Goal: Task Accomplishment & Management: Use online tool/utility

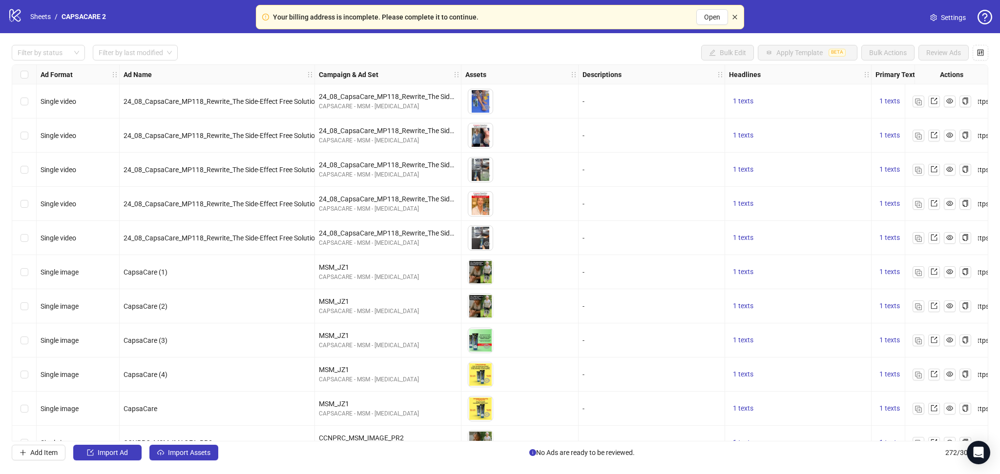
click at [736, 15] on icon "close" at bounding box center [735, 17] width 6 height 6
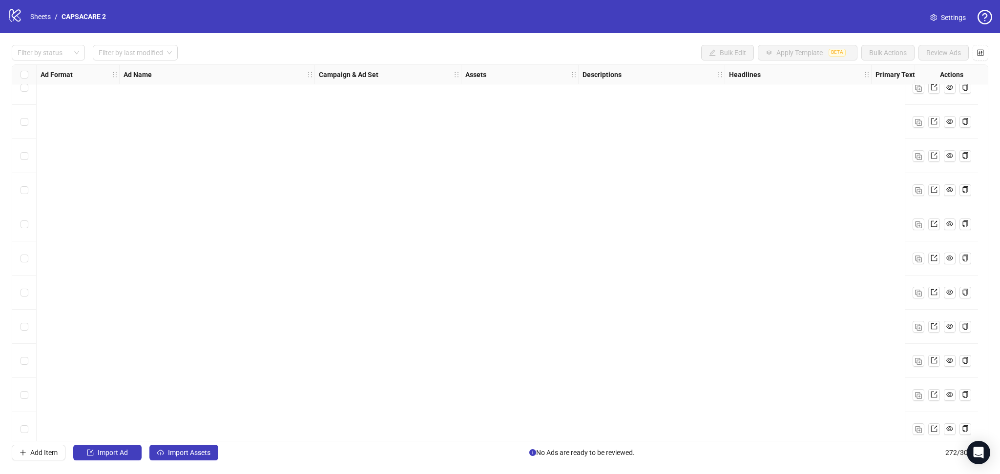
scroll to position [8940, 0]
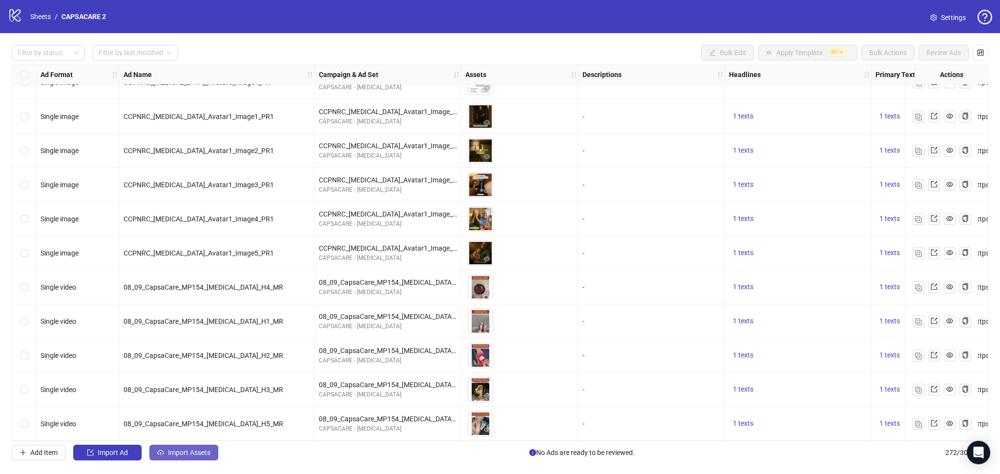
click at [188, 455] on span "Import Assets" at bounding box center [189, 453] width 42 height 8
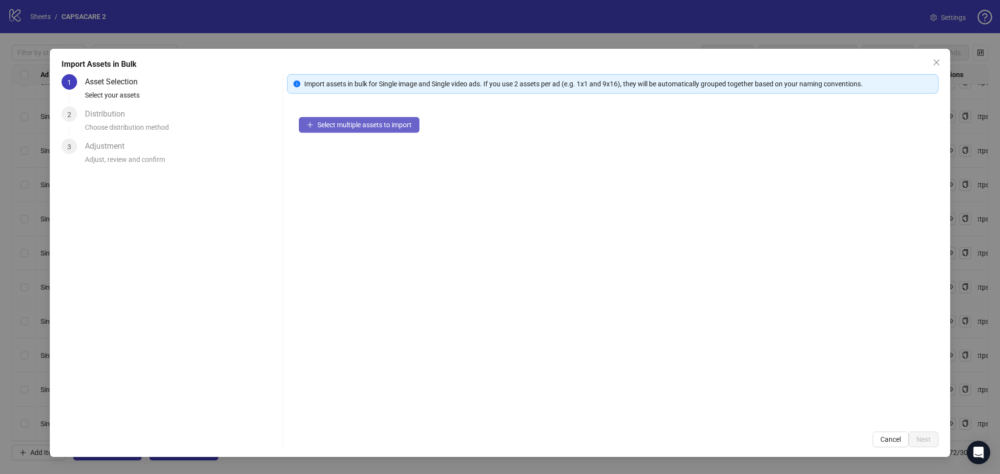
click at [365, 124] on span "Select multiple assets to import" at bounding box center [364, 125] width 94 height 8
click at [924, 433] on button "Next" at bounding box center [923, 440] width 30 height 16
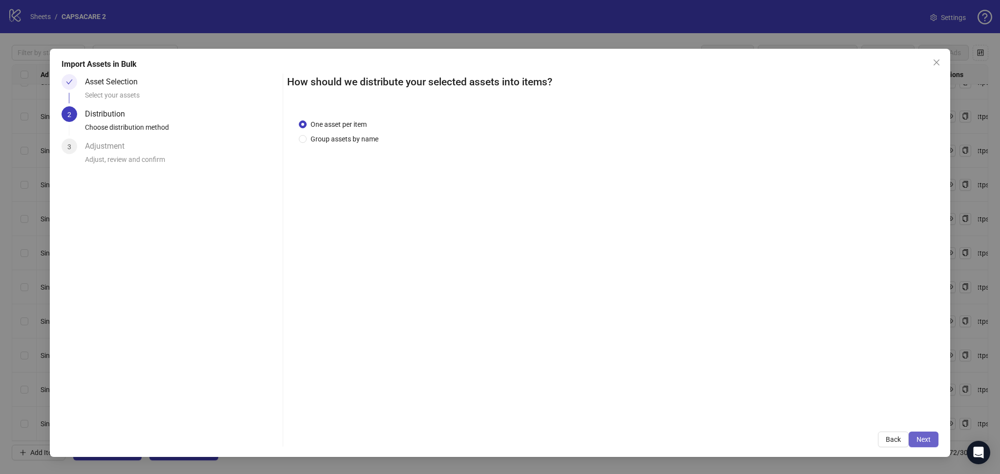
click at [920, 437] on span "Next" at bounding box center [923, 440] width 14 height 8
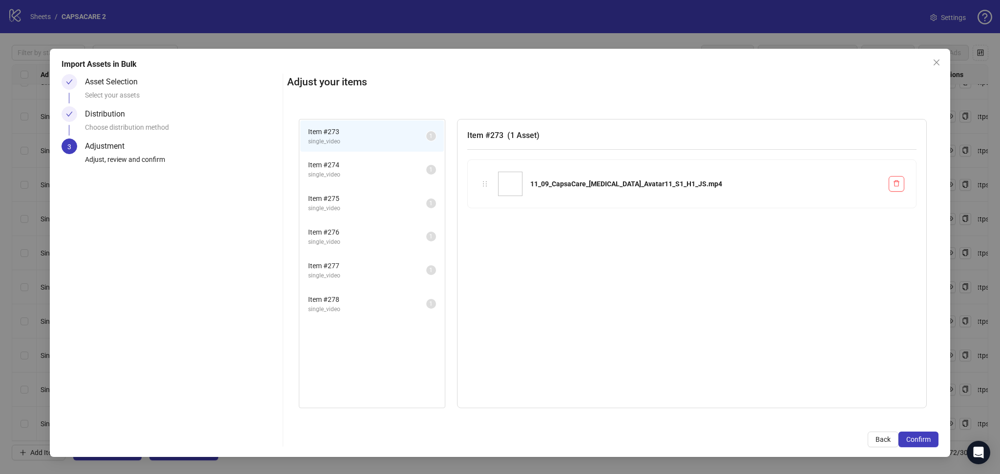
click at [923, 437] on span "Confirm" at bounding box center [918, 440] width 24 height 8
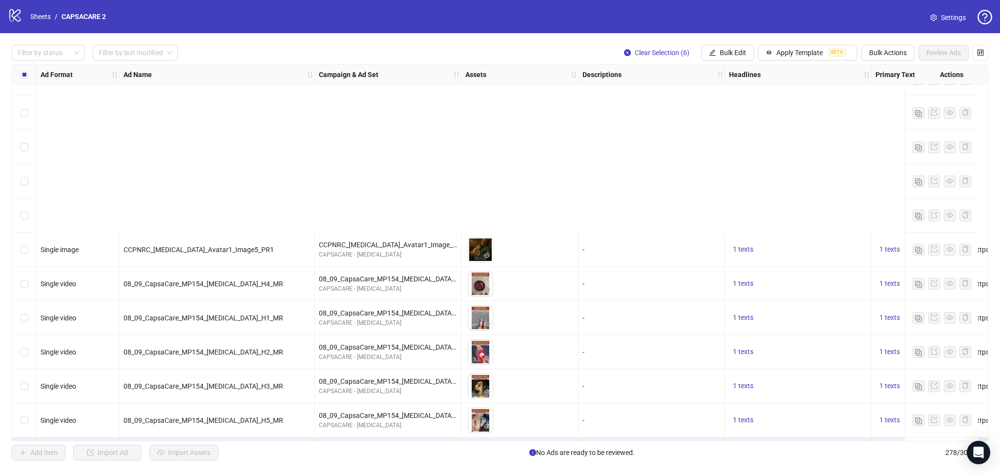
scroll to position [9145, 0]
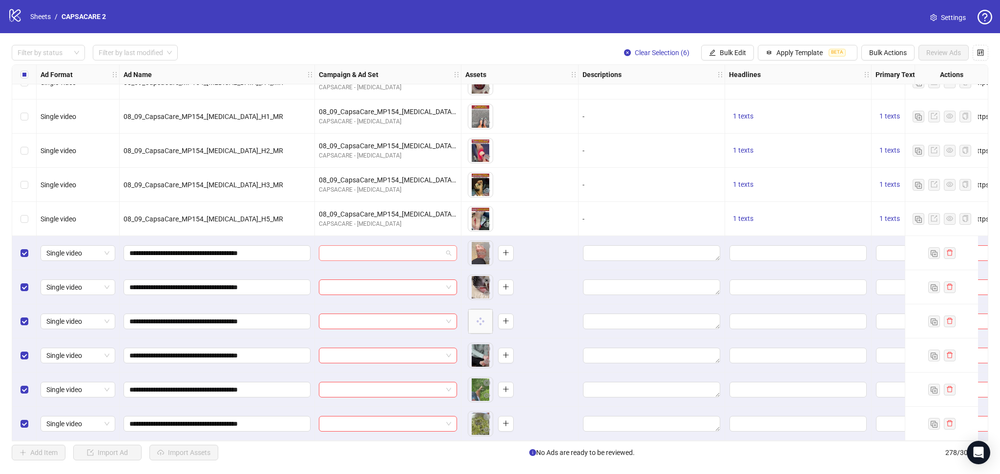
click at [376, 249] on input "search" at bounding box center [384, 253] width 118 height 15
paste input "**********"
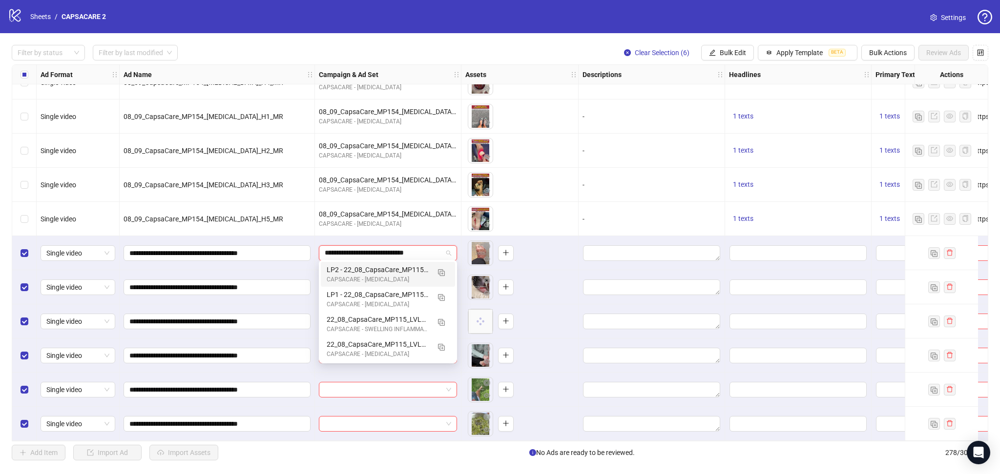
scroll to position [0, 2]
click at [442, 345] on img "button" at bounding box center [441, 347] width 7 height 7
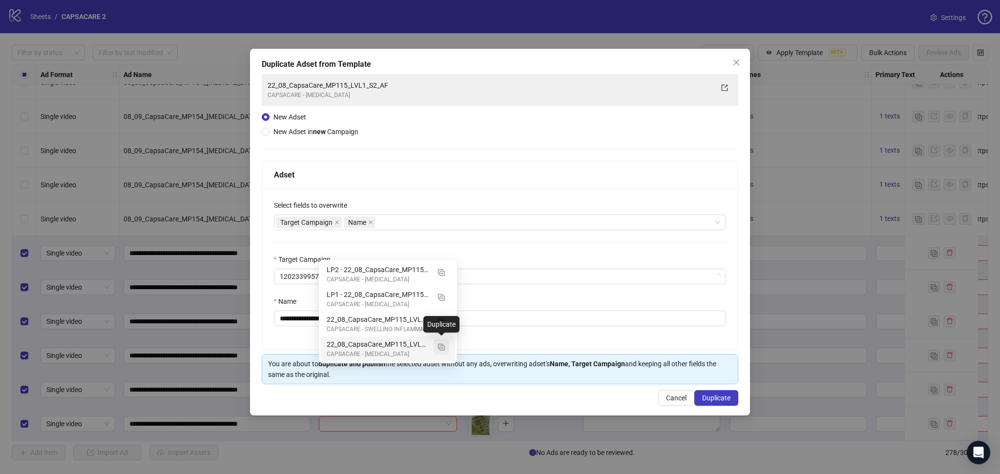
type input "**********"
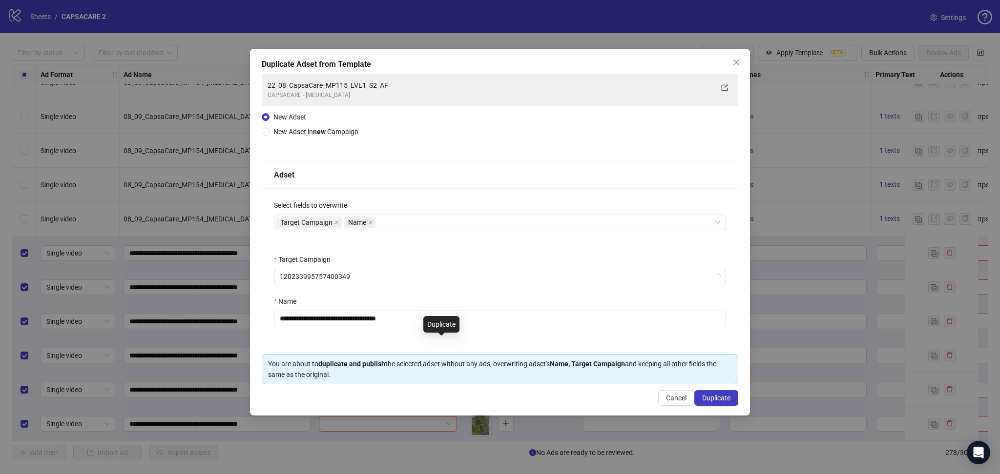
scroll to position [0, 0]
click at [336, 220] on icon "close" at bounding box center [336, 222] width 5 height 5
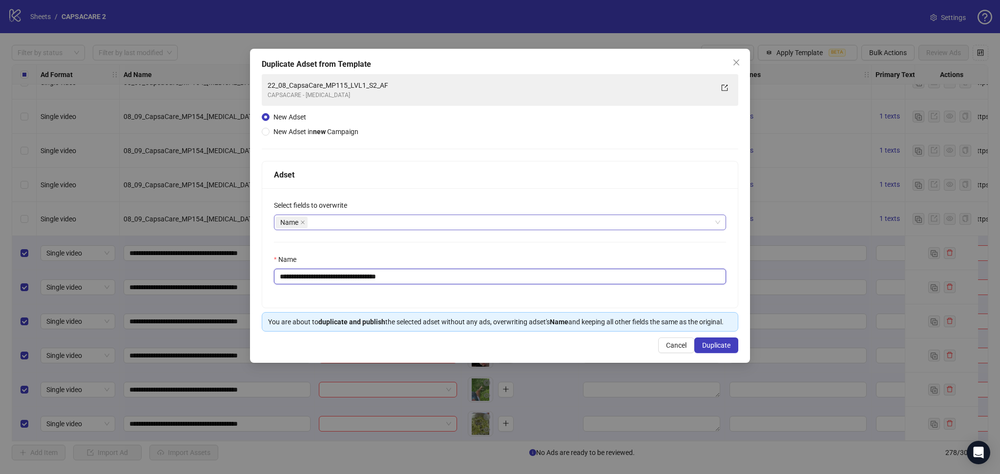
click at [432, 280] on input "**********" at bounding box center [500, 277] width 452 height 16
paste input "**"
type input "**********"
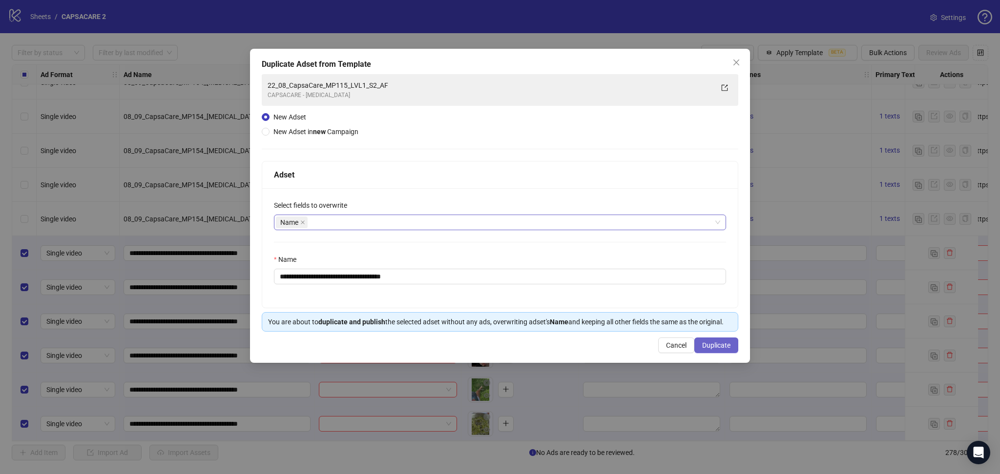
click at [724, 339] on button "Duplicate" at bounding box center [716, 346] width 44 height 16
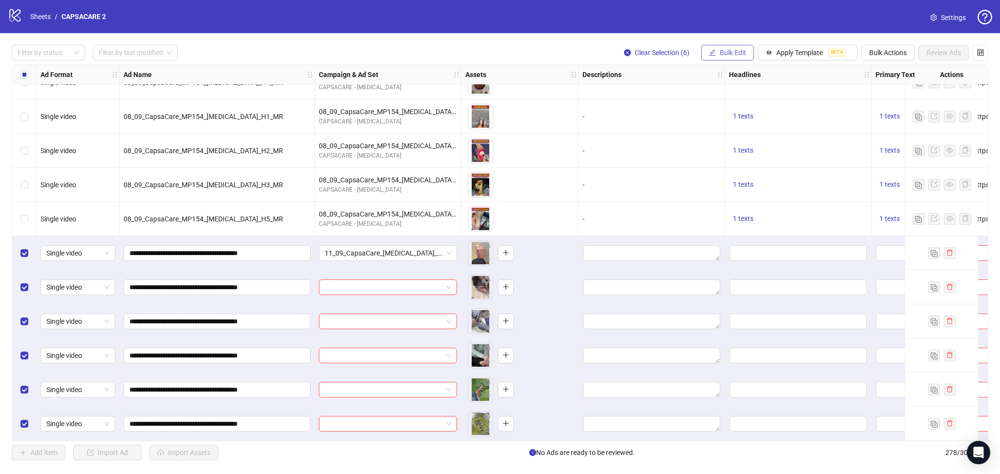
click at [725, 58] on button "Bulk Edit" at bounding box center [727, 53] width 53 height 16
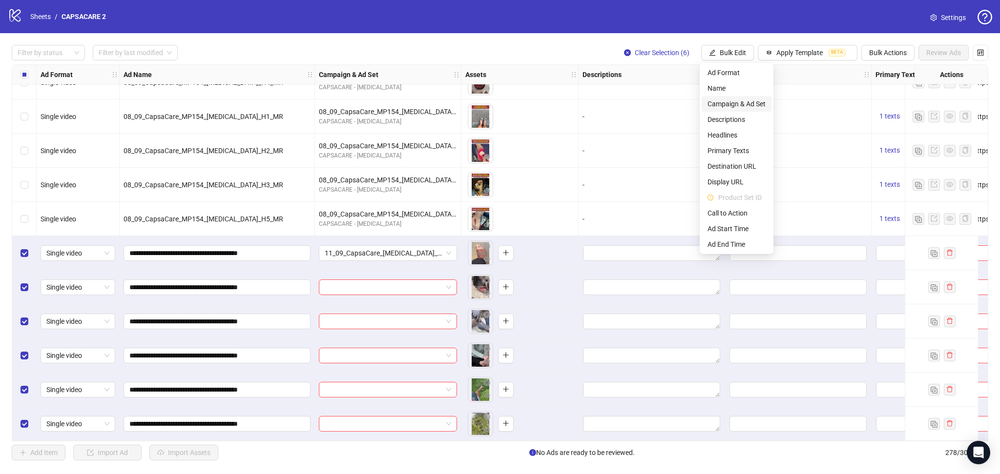
click at [741, 103] on span "Campaign & Ad Set" at bounding box center [736, 104] width 58 height 11
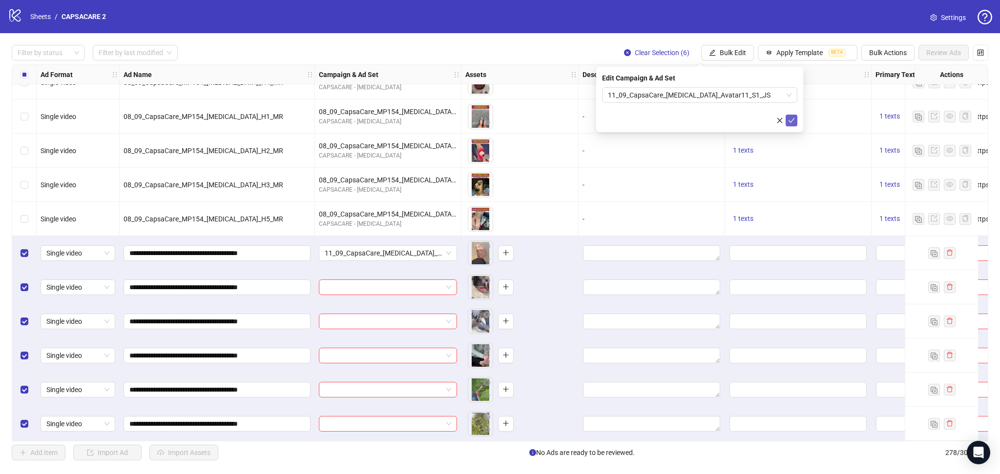
click at [793, 120] on icon "check" at bounding box center [791, 120] width 7 height 7
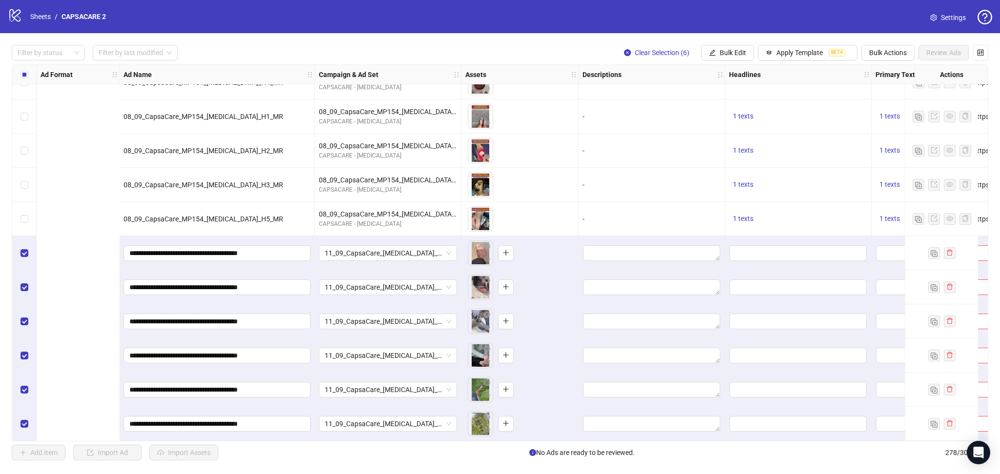
scroll to position [9145, 414]
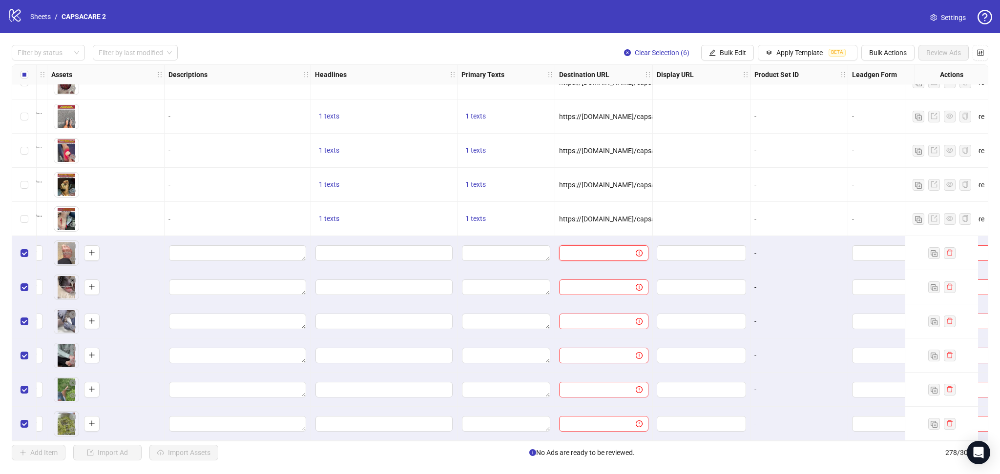
click at [578, 250] on input "text" at bounding box center [593, 253] width 57 height 11
paste input "**********"
type input "**********"
click at [501, 251] on textarea "Edit values" at bounding box center [506, 254] width 88 height 16
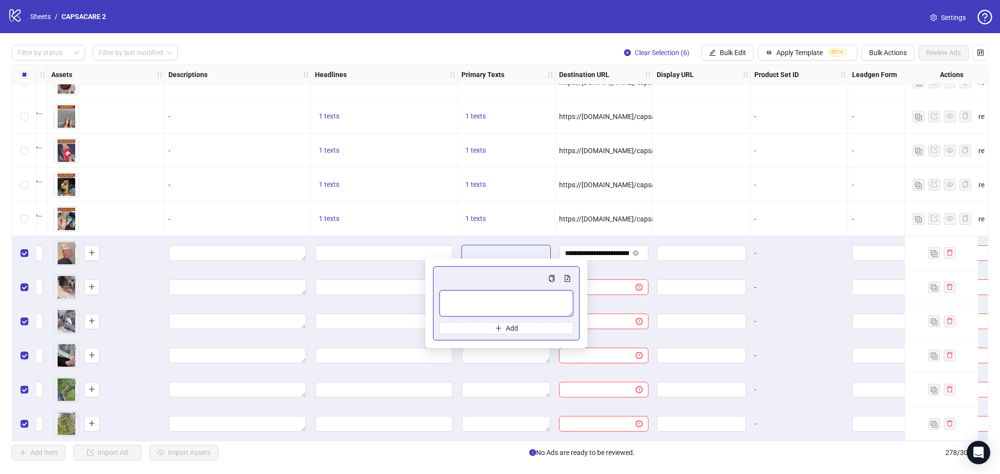
click at [473, 312] on textarea "Multi-text input container - paste or copy values" at bounding box center [506, 303] width 134 height 26
paste textarea "**********"
type textarea "**********"
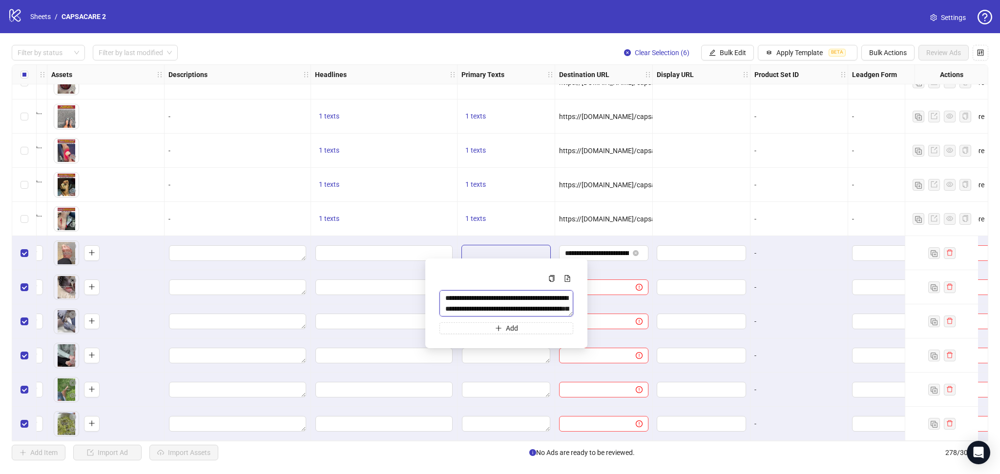
scroll to position [254, 0]
click at [751, 202] on div "-" at bounding box center [799, 219] width 98 height 34
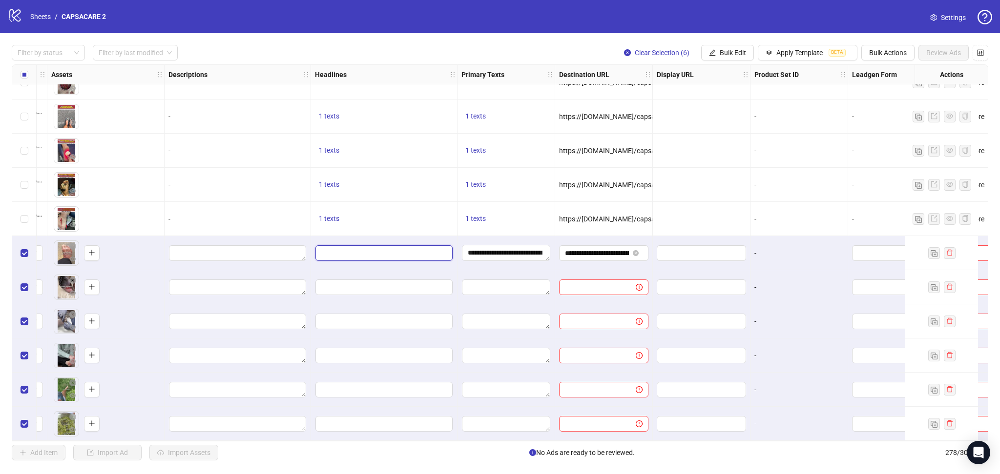
click at [393, 250] on input "Edit values" at bounding box center [383, 254] width 137 height 16
type input "**********"
click at [750, 202] on div "-" at bounding box center [799, 219] width 98 height 34
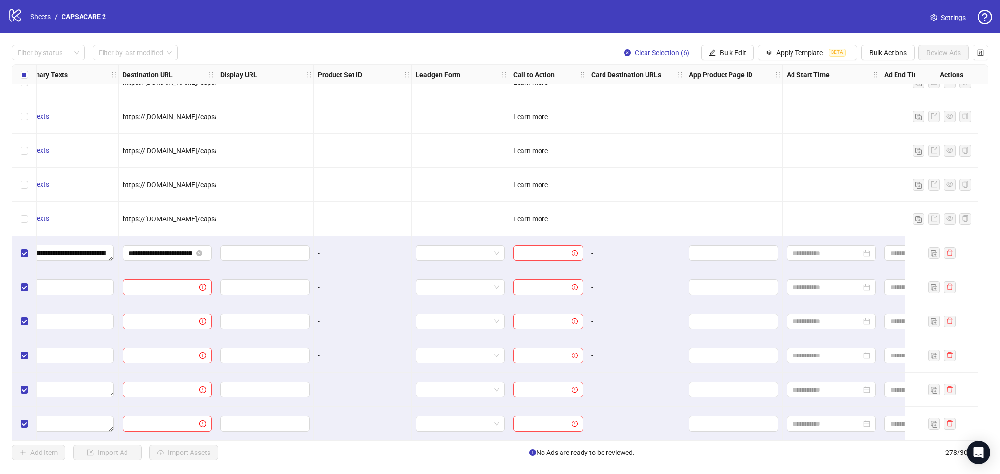
scroll to position [9145, 924]
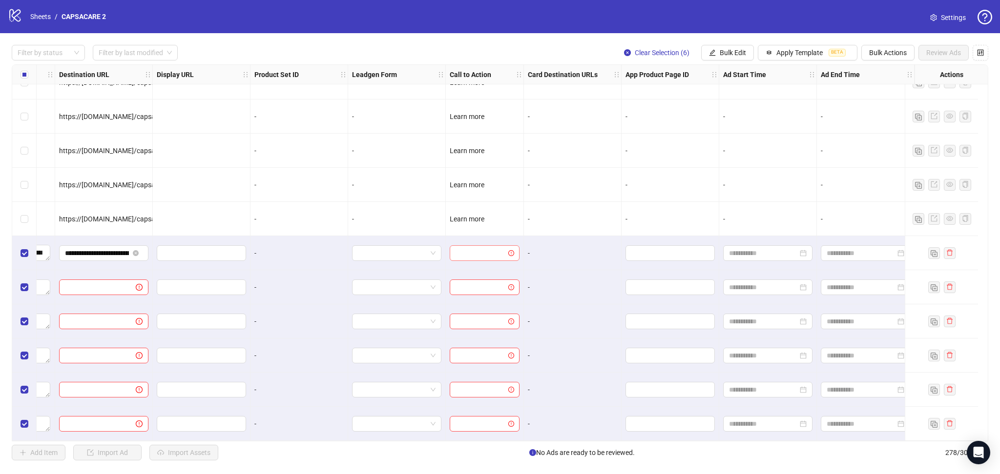
click at [465, 246] on input "search" at bounding box center [479, 253] width 49 height 15
drag, startPoint x: 504, startPoint y: 290, endPoint x: 508, endPoint y: 332, distance: 42.2
click at [508, 332] on div "NO_BUTTON APPLY_NOW Get quote Get showtimes Learn more Listen now Order now Pla…" at bounding box center [475, 324] width 70 height 129
click at [477, 303] on div "Learn more" at bounding box center [475, 300] width 54 height 11
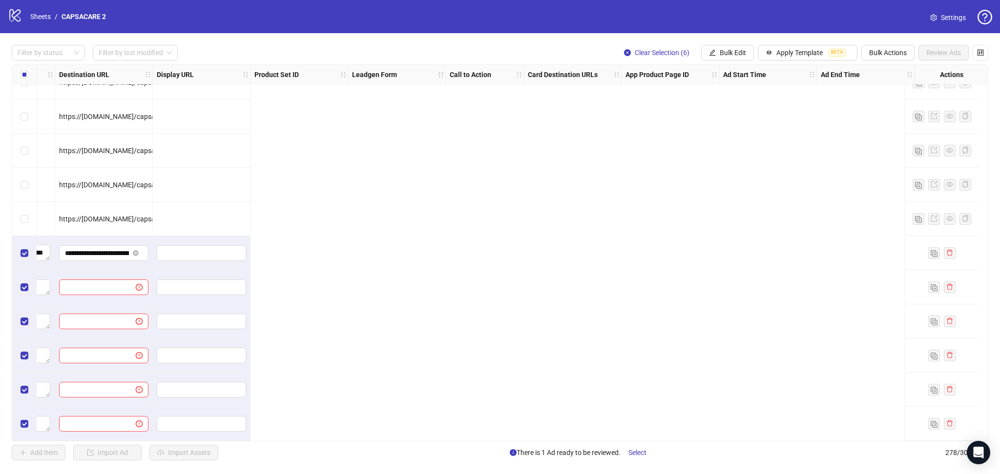
scroll to position [9145, 0]
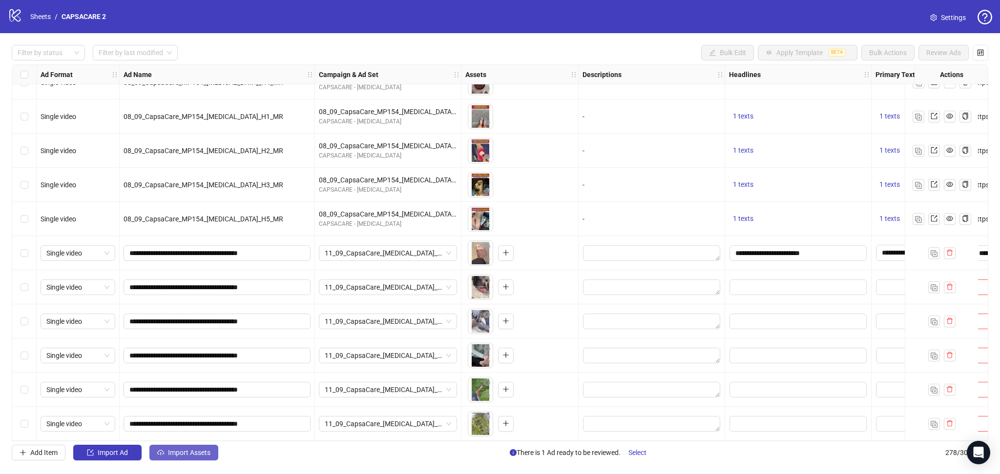
click at [190, 456] on span "Import Assets" at bounding box center [189, 453] width 42 height 8
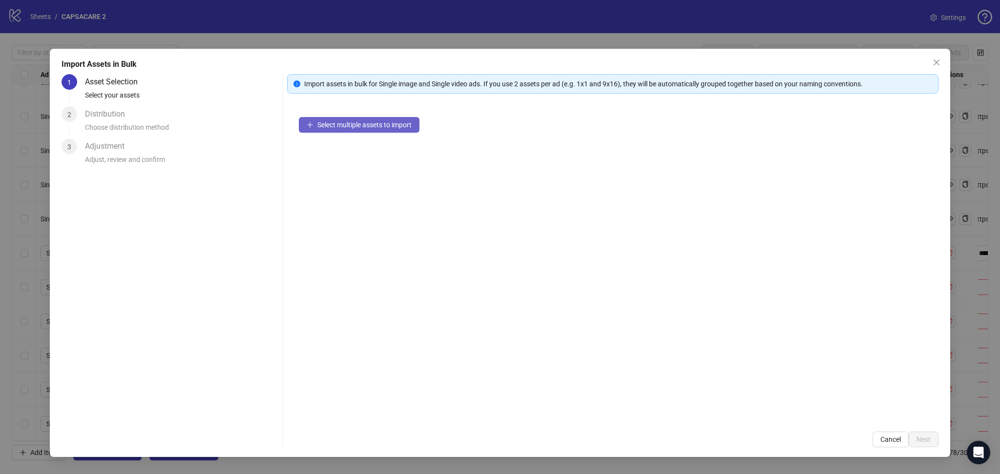
click at [357, 126] on span "Select multiple assets to import" at bounding box center [364, 125] width 94 height 8
click at [921, 439] on span "Next" at bounding box center [923, 440] width 14 height 8
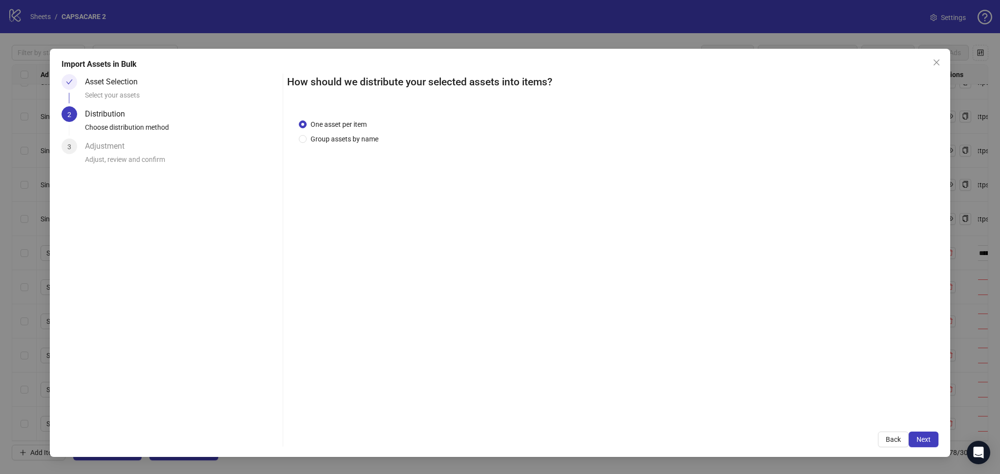
click at [925, 435] on button "Next" at bounding box center [923, 440] width 30 height 16
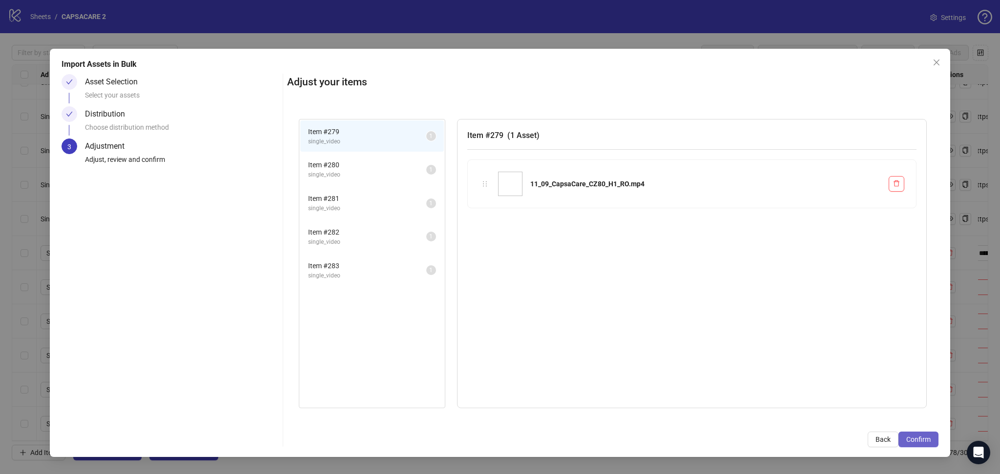
click at [922, 437] on span "Confirm" at bounding box center [918, 440] width 24 height 8
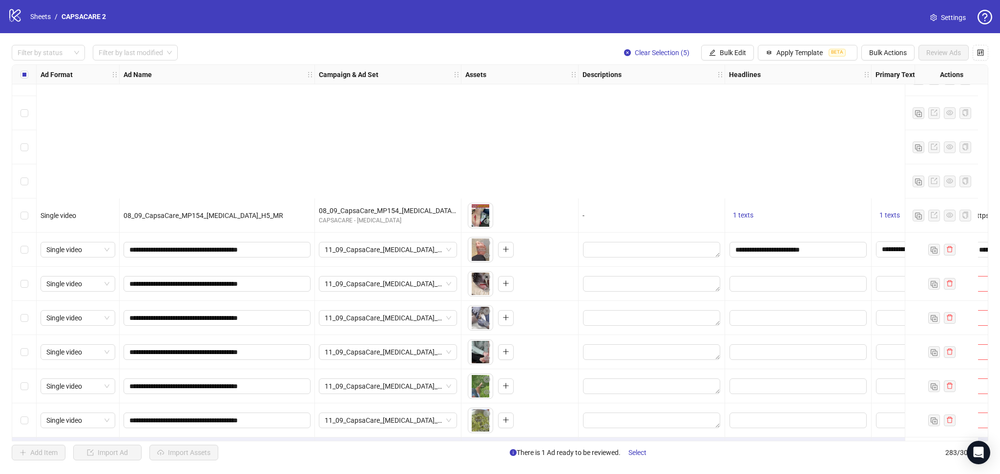
scroll to position [9316, 0]
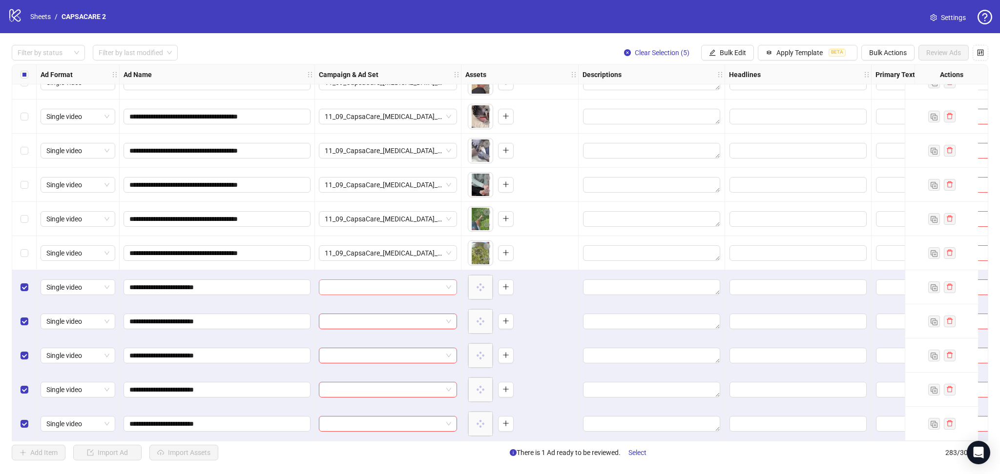
click at [403, 281] on input "search" at bounding box center [384, 287] width 118 height 15
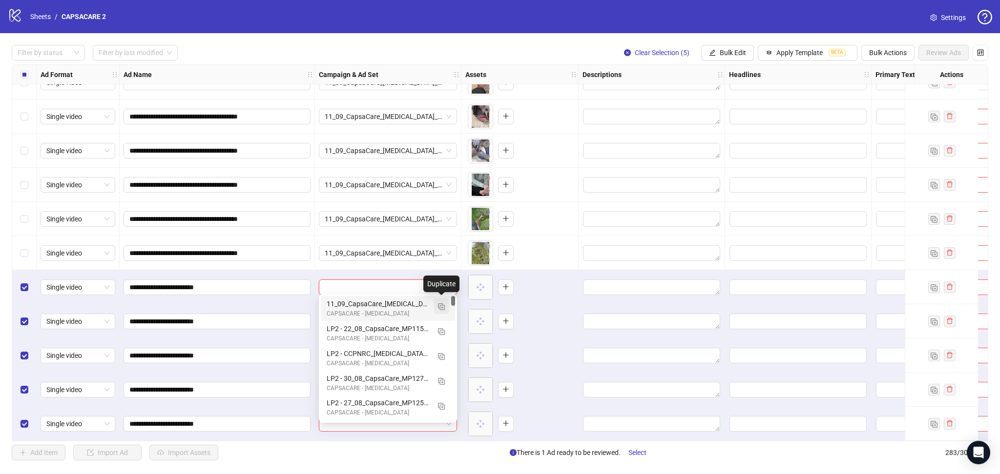
click at [438, 307] on img "button" at bounding box center [441, 307] width 7 height 7
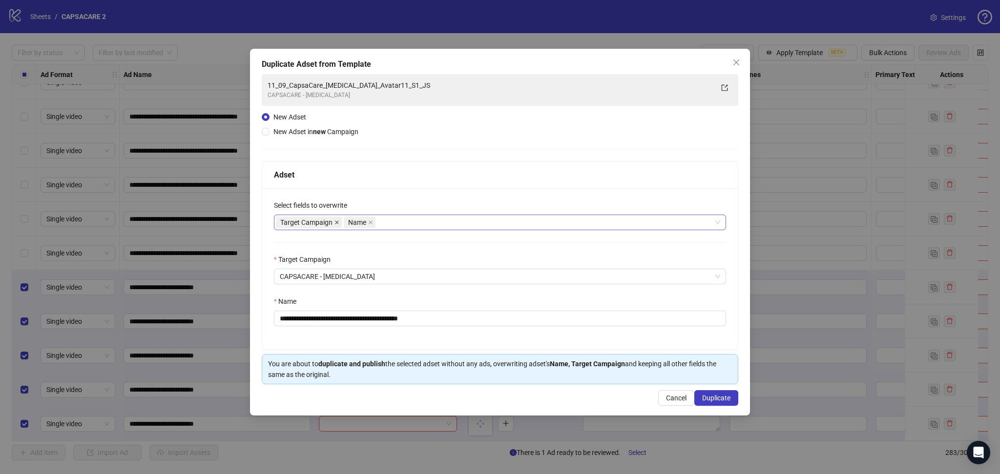
click at [339, 223] on icon "close" at bounding box center [336, 222] width 5 height 5
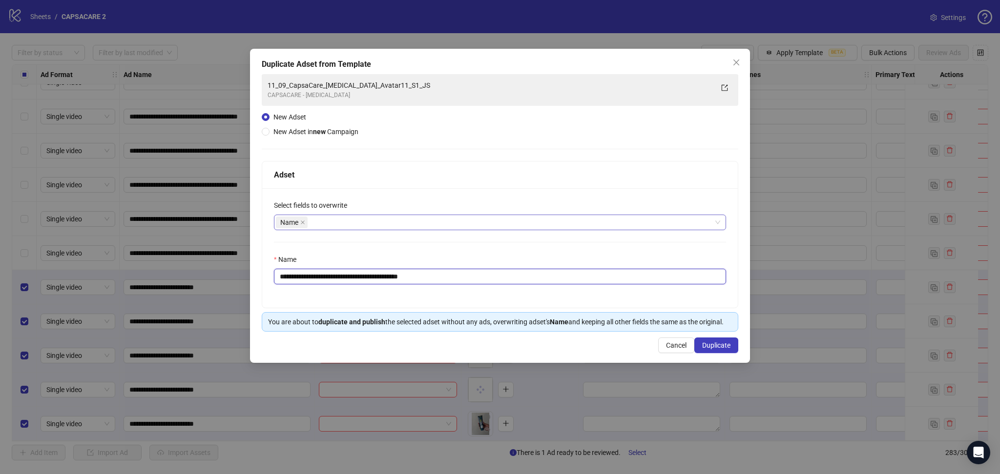
click at [379, 272] on input "**********" at bounding box center [500, 277] width 452 height 16
paste input "text"
type input "**********"
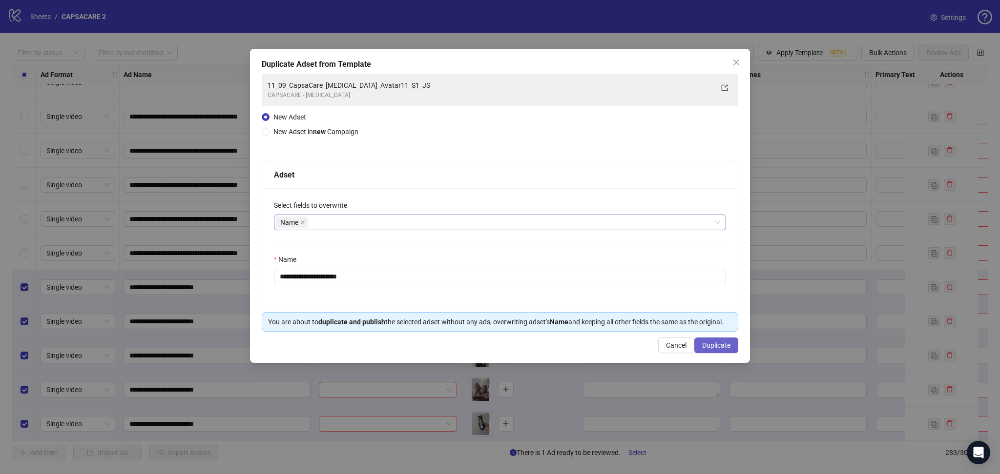
click at [720, 342] on button "Duplicate" at bounding box center [716, 346] width 44 height 16
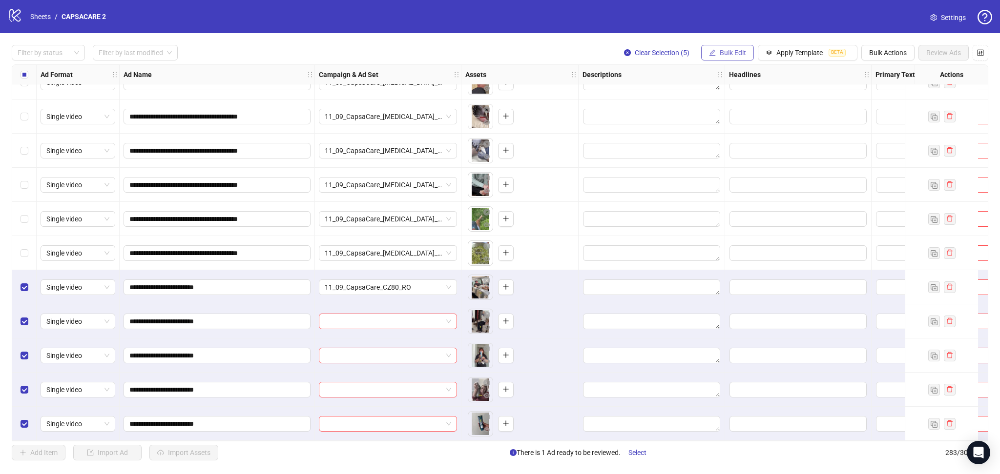
drag, startPoint x: 712, startPoint y: 53, endPoint x: 717, endPoint y: 50, distance: 5.5
click at [712, 52] on icon "edit" at bounding box center [712, 52] width 7 height 7
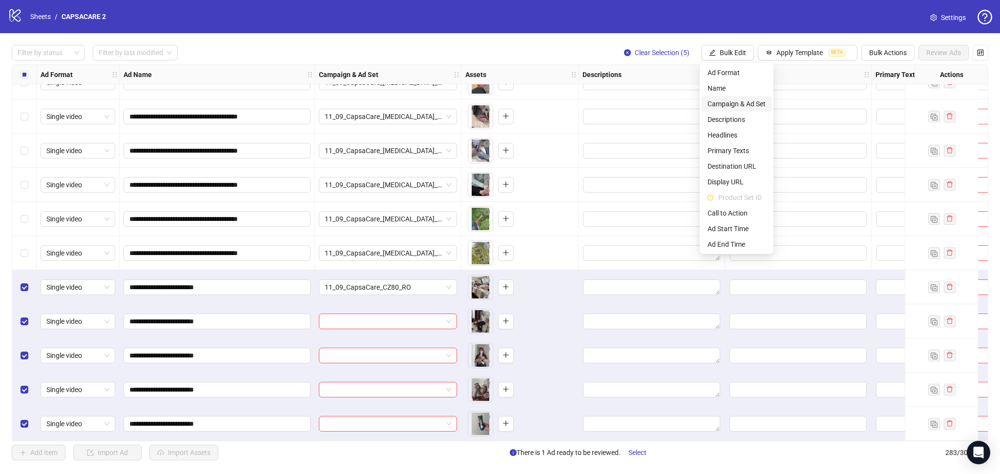
click at [735, 102] on span "Campaign & Ad Set" at bounding box center [736, 104] width 58 height 11
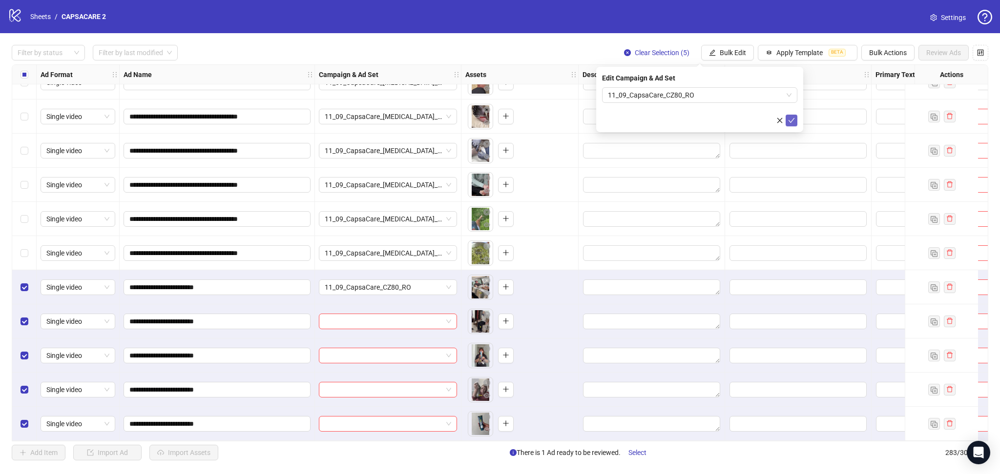
click at [795, 124] on button "submit" at bounding box center [791, 121] width 12 height 12
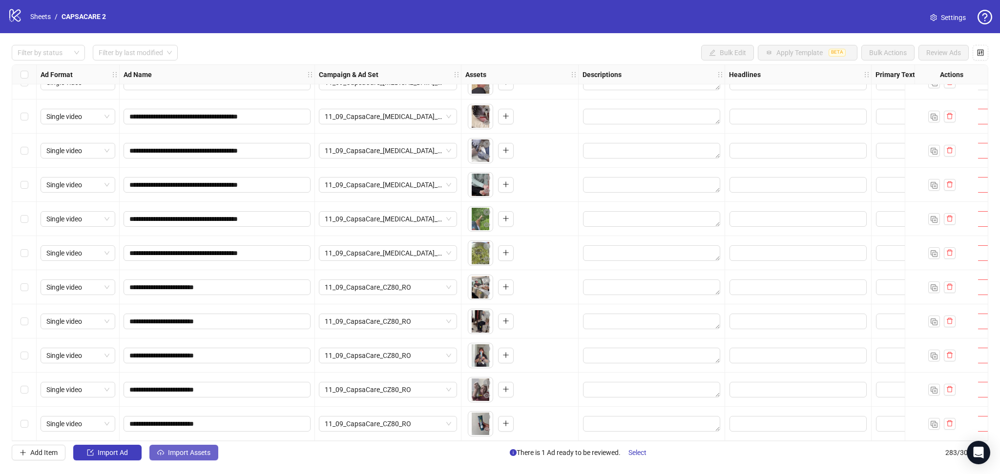
click at [194, 448] on button "Import Assets" at bounding box center [183, 453] width 69 height 16
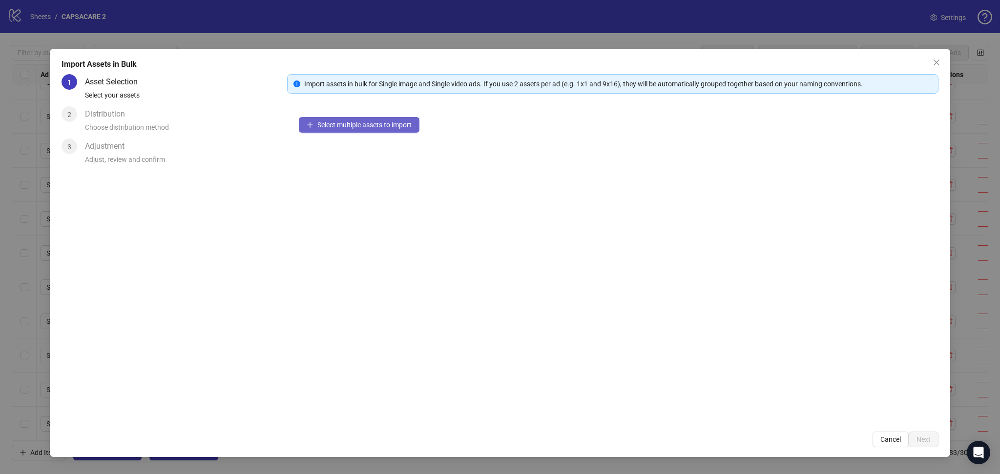
click at [360, 126] on span "Select multiple assets to import" at bounding box center [364, 125] width 94 height 8
click at [924, 435] on button "Next" at bounding box center [923, 440] width 30 height 16
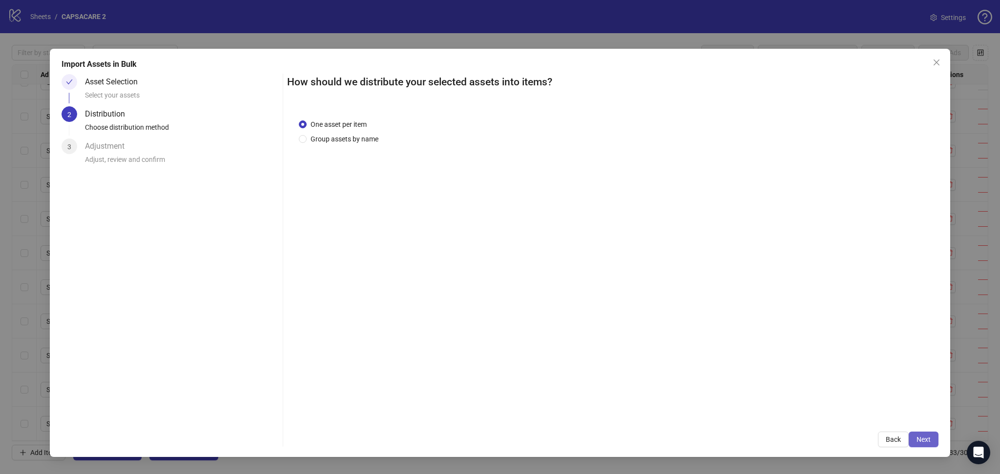
click at [926, 438] on span "Next" at bounding box center [923, 440] width 14 height 8
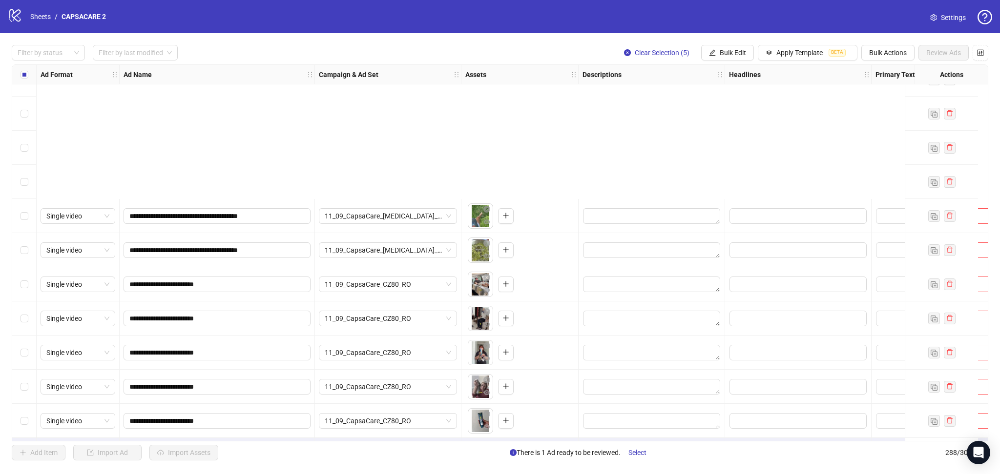
scroll to position [9487, 0]
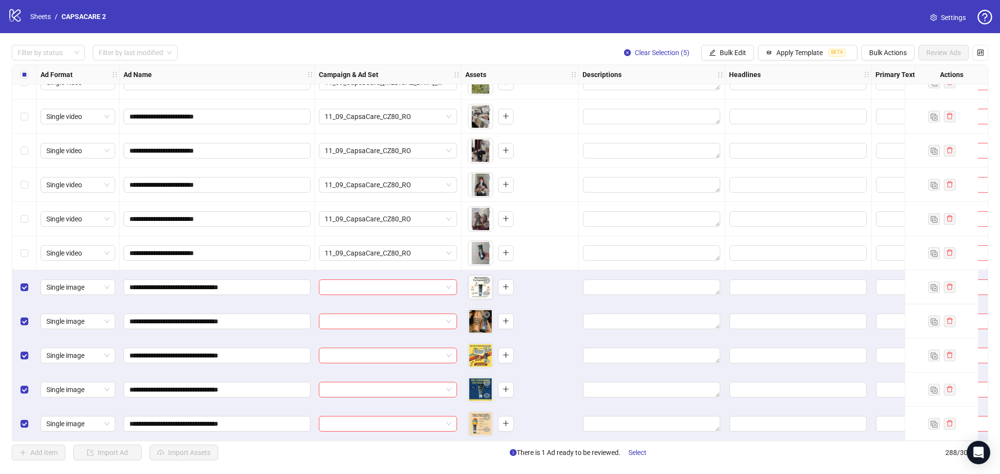
click at [392, 280] on input "search" at bounding box center [384, 287] width 118 height 15
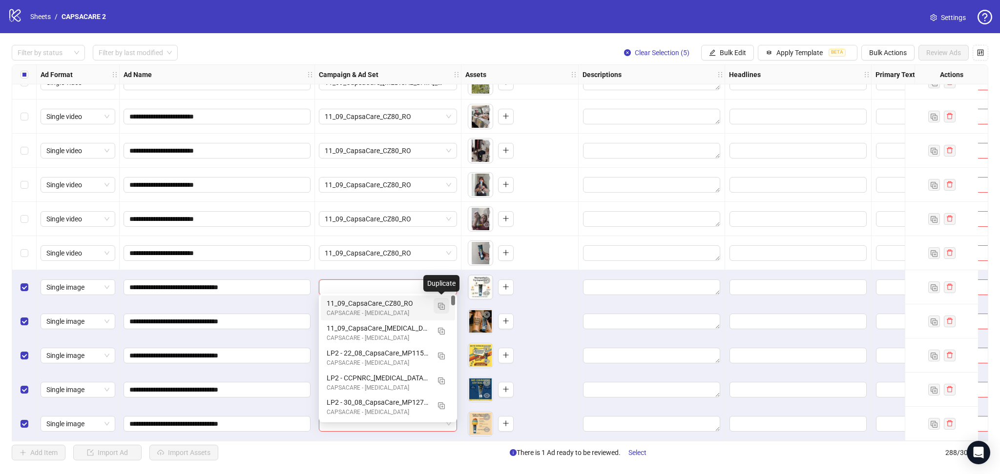
click at [437, 310] on button "button" at bounding box center [441, 306] width 16 height 16
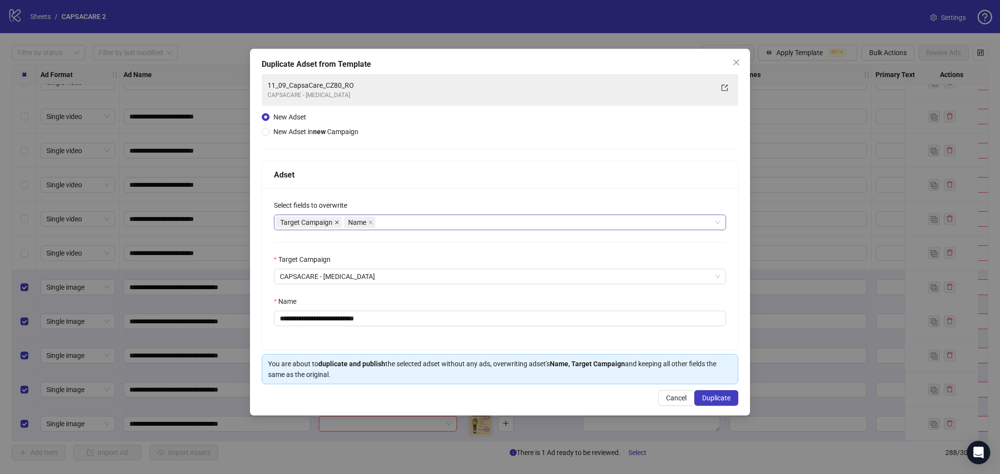
click at [338, 220] on icon "close" at bounding box center [336, 222] width 5 height 5
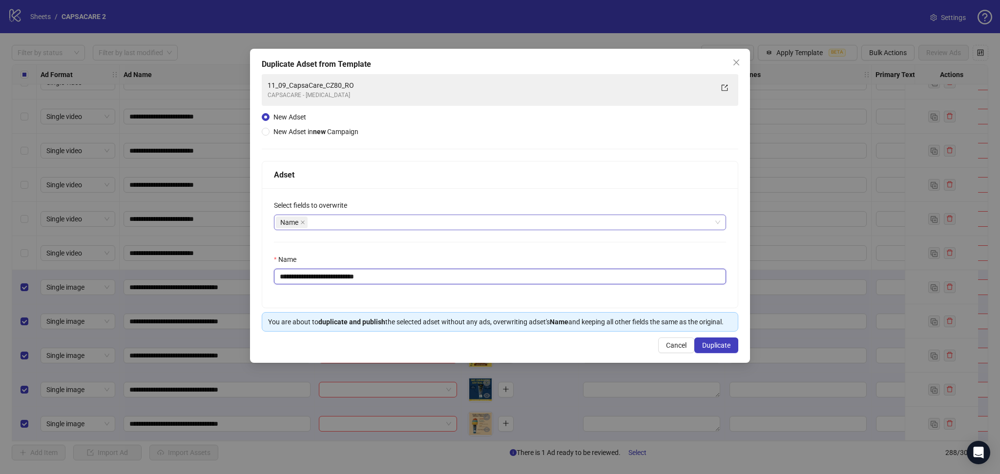
click at [377, 277] on input "**********" at bounding box center [500, 277] width 452 height 16
paste input "*****"
type input "**********"
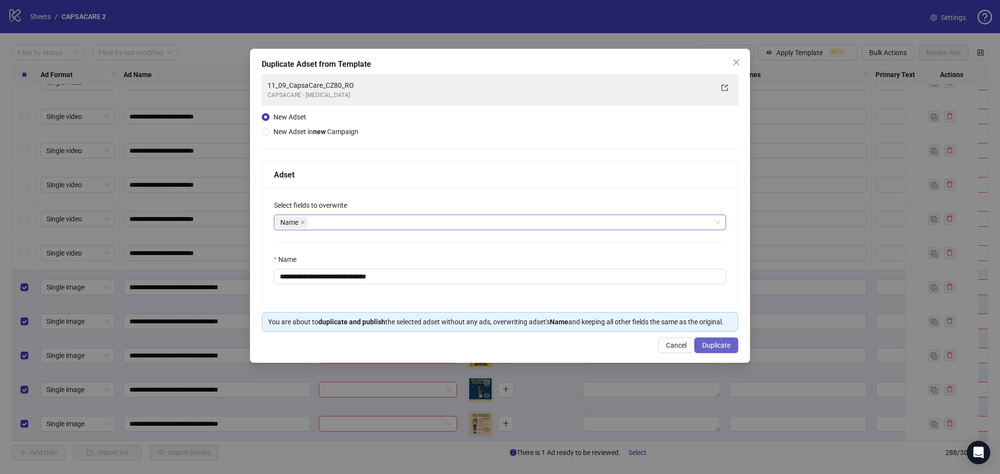
click at [732, 346] on button "Duplicate" at bounding box center [716, 346] width 44 height 16
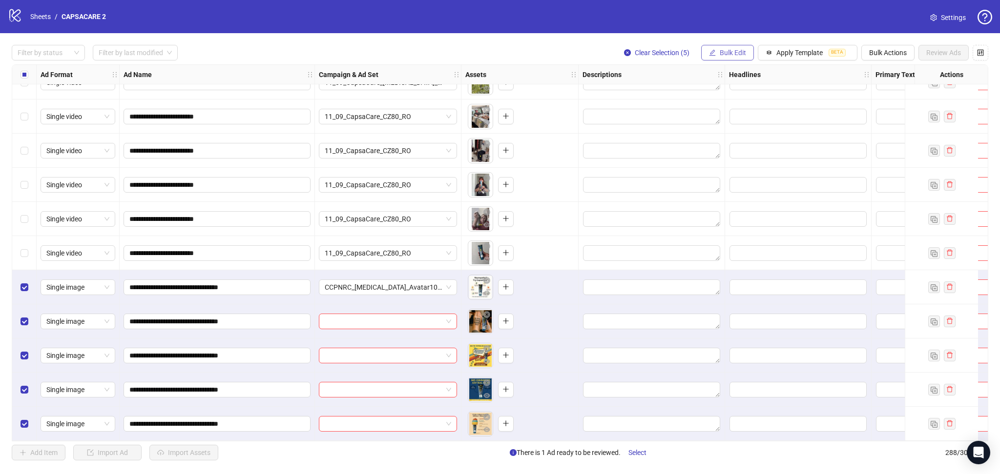
click at [725, 51] on span "Bulk Edit" at bounding box center [732, 53] width 26 height 8
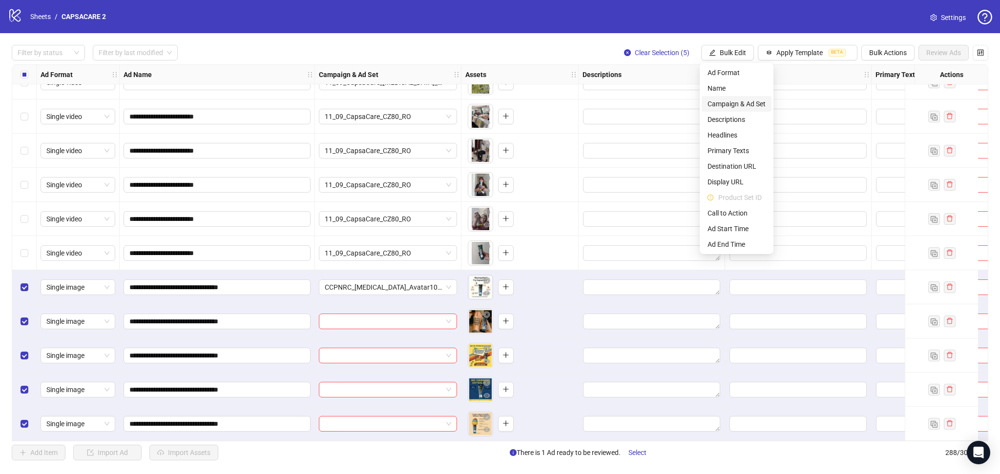
click at [733, 103] on span "Campaign & Ad Set" at bounding box center [736, 104] width 58 height 11
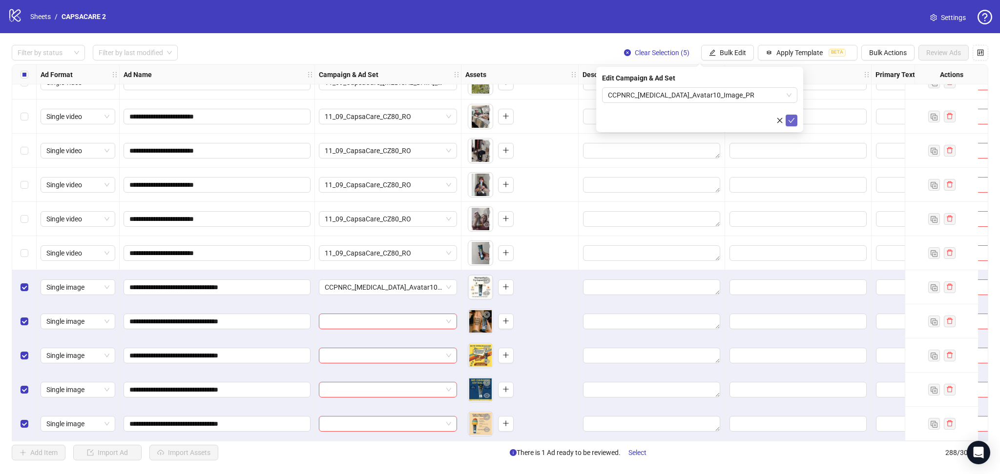
click at [789, 121] on icon "check" at bounding box center [791, 120] width 7 height 7
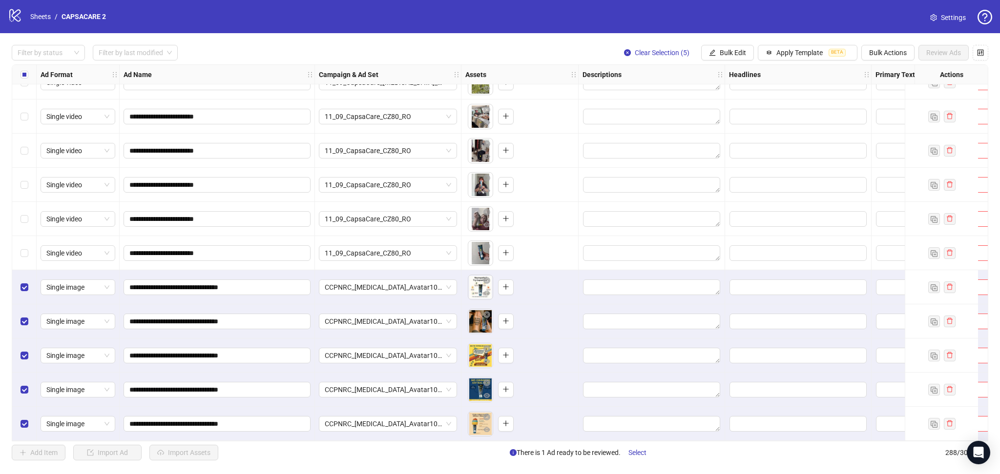
click at [26, 80] on label "Select all rows" at bounding box center [25, 74] width 8 height 11
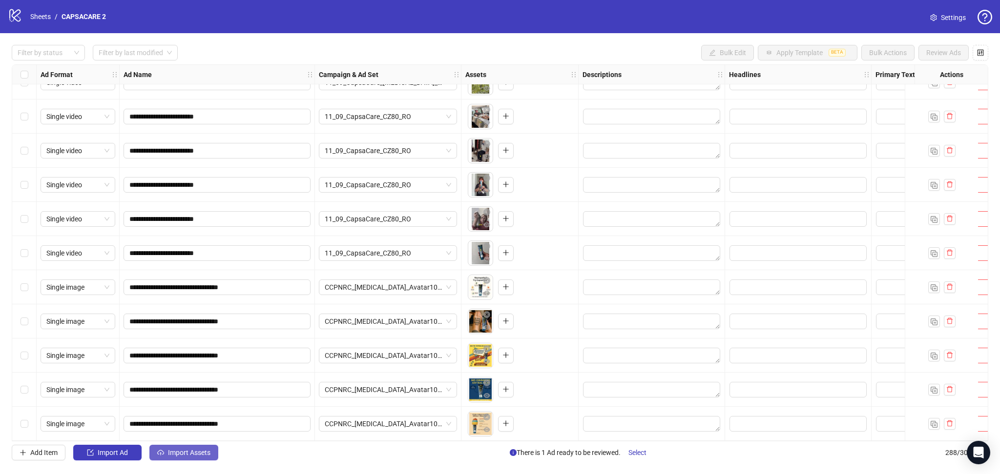
click at [190, 456] on span "Import Assets" at bounding box center [189, 453] width 42 height 8
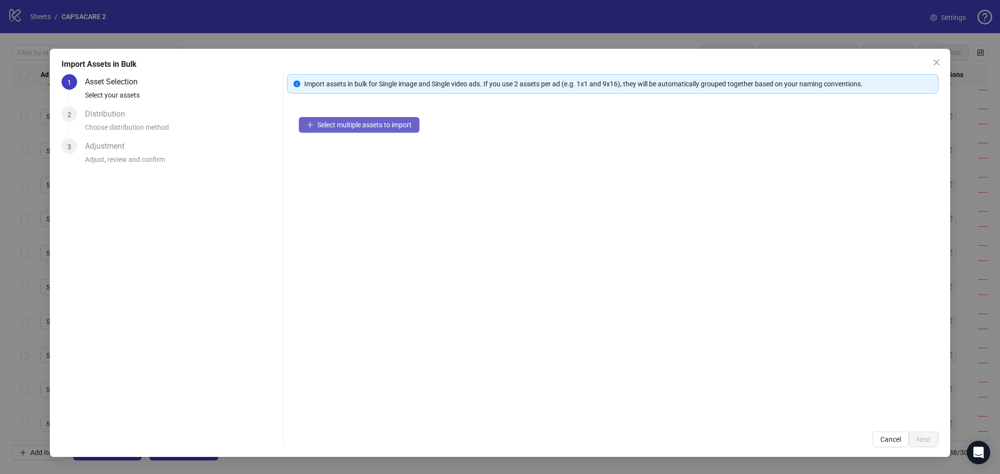
click at [365, 123] on span "Select multiple assets to import" at bounding box center [364, 125] width 94 height 8
click at [918, 437] on span "Next" at bounding box center [923, 440] width 14 height 8
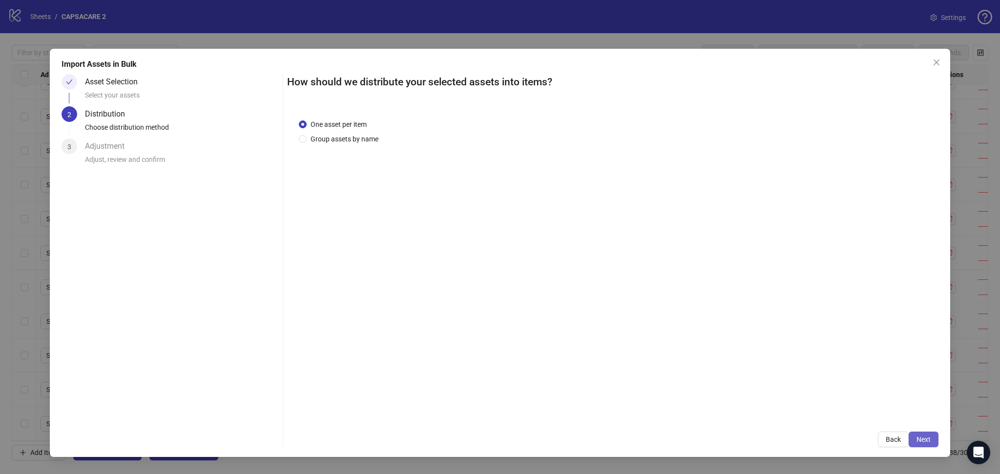
click at [924, 437] on span "Next" at bounding box center [923, 440] width 14 height 8
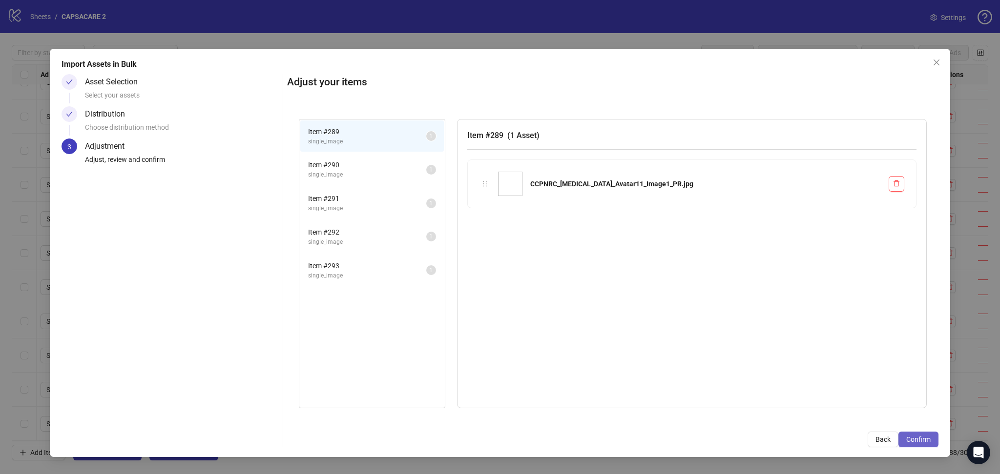
click at [925, 444] on button "Confirm" at bounding box center [918, 440] width 40 height 16
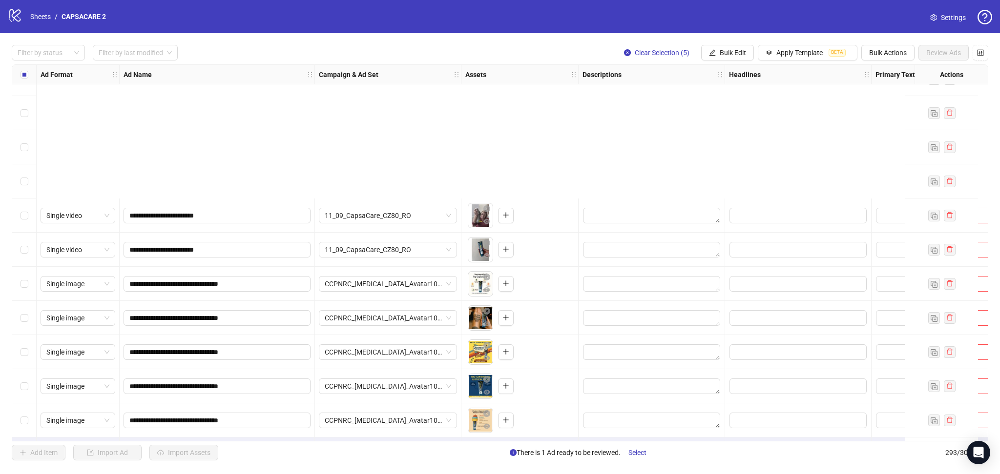
scroll to position [9658, 0]
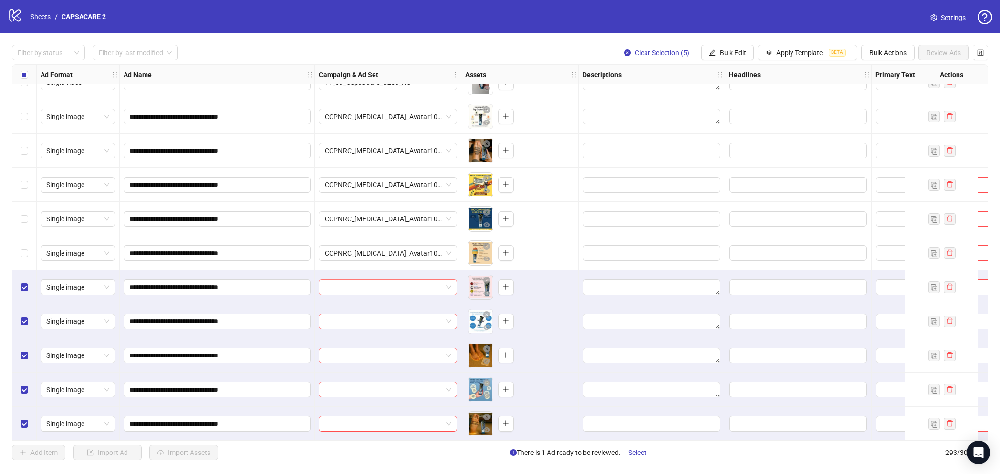
click at [383, 280] on input "search" at bounding box center [384, 287] width 118 height 15
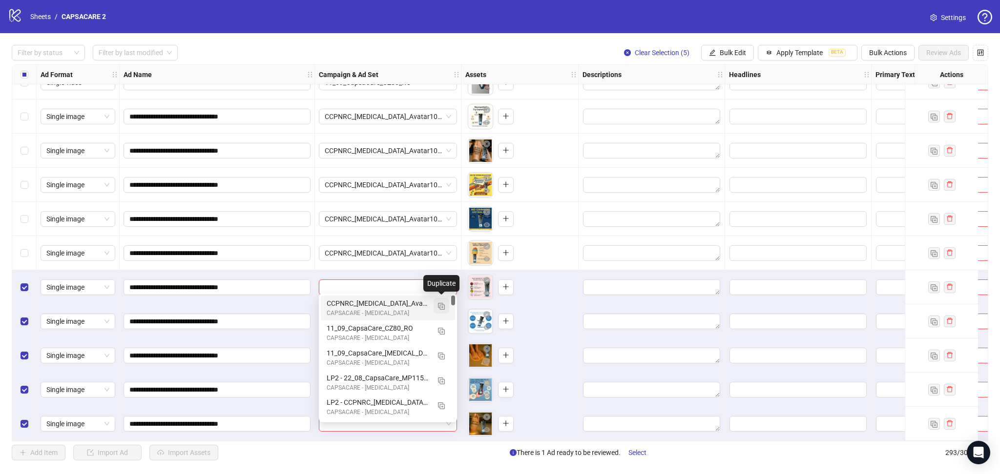
click at [442, 307] on img "button" at bounding box center [441, 306] width 7 height 7
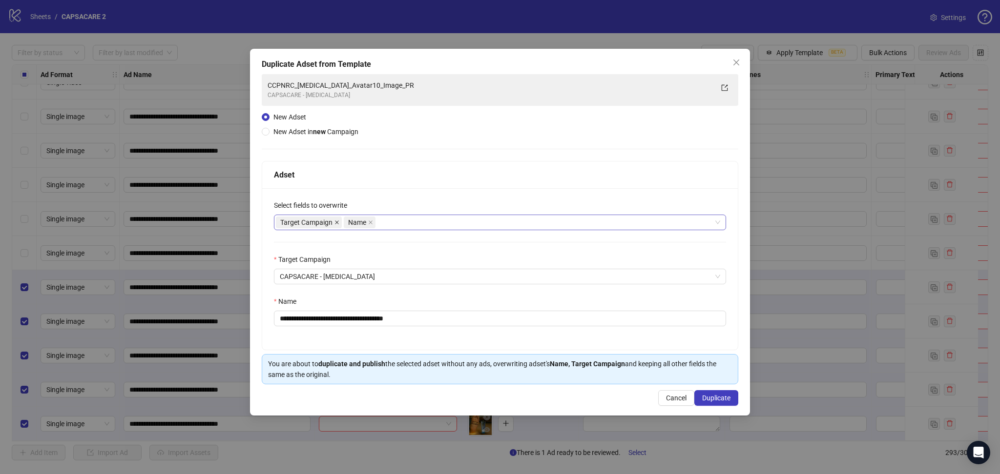
click at [339, 224] on icon "close" at bounding box center [336, 222] width 5 height 5
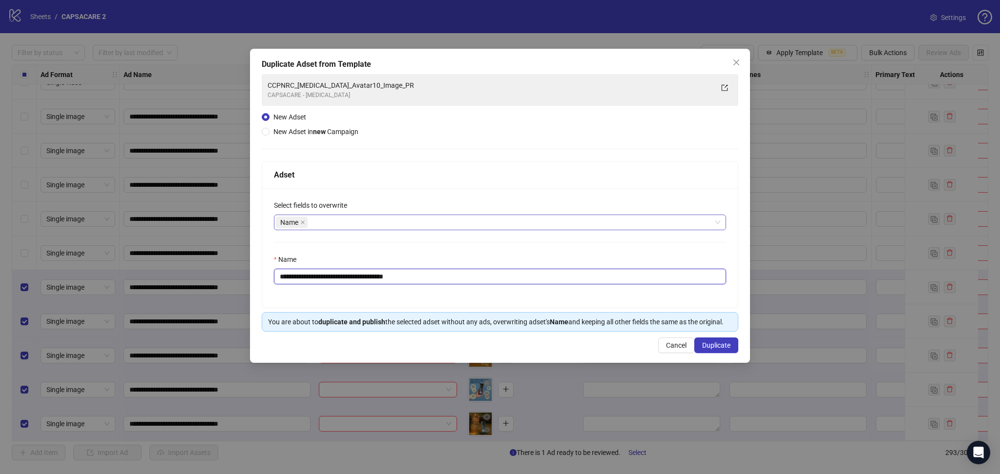
click at [342, 277] on input "**********" at bounding box center [500, 277] width 452 height 16
paste input "text"
type input "**********"
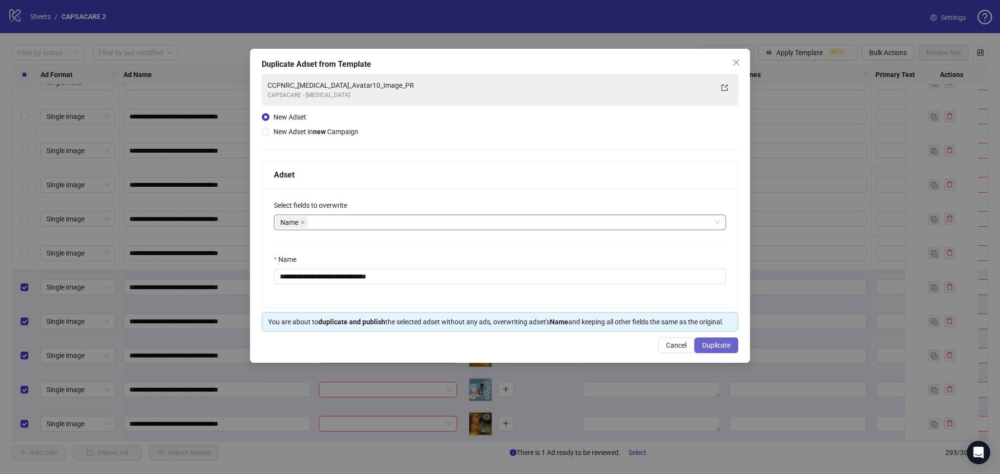
click at [716, 345] on span "Duplicate" at bounding box center [716, 346] width 28 height 8
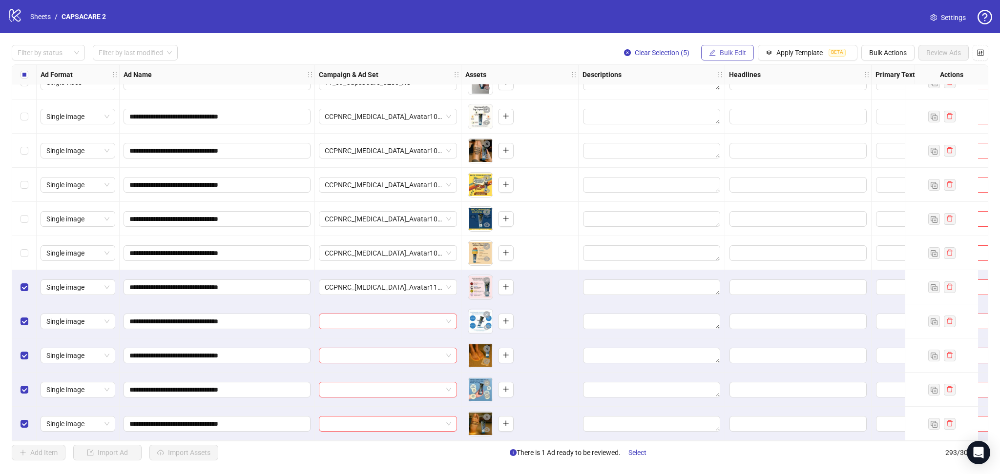
drag, startPoint x: 727, startPoint y: 62, endPoint x: 733, endPoint y: 56, distance: 7.6
click at [728, 61] on div "**********" at bounding box center [500, 252] width 1000 height 439
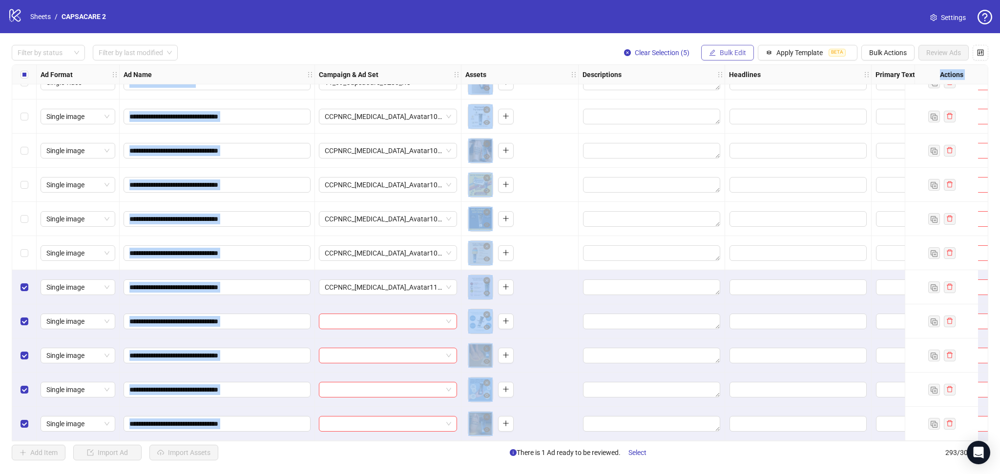
click at [736, 54] on span "Bulk Edit" at bounding box center [732, 53] width 26 height 8
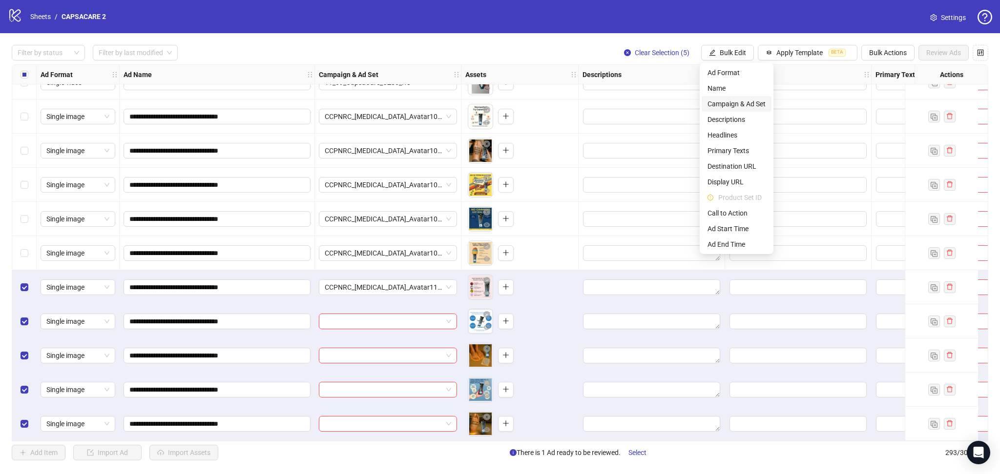
click at [733, 102] on span "Campaign & Ad Set" at bounding box center [736, 104] width 58 height 11
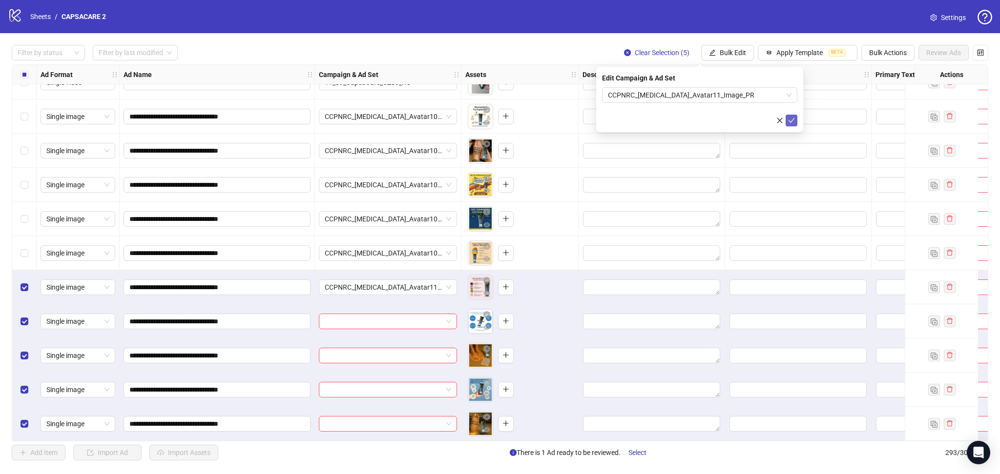
click at [791, 121] on icon "check" at bounding box center [791, 120] width 6 height 5
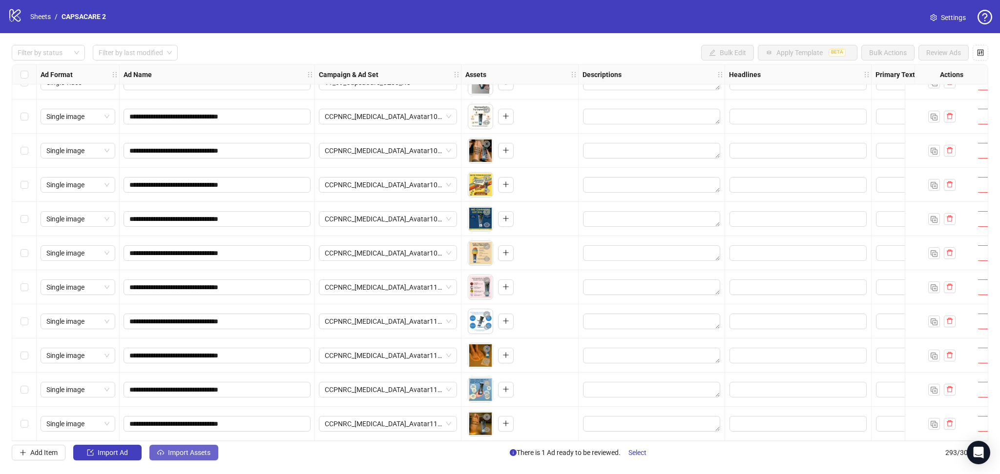
click at [185, 450] on span "Import Assets" at bounding box center [189, 453] width 42 height 8
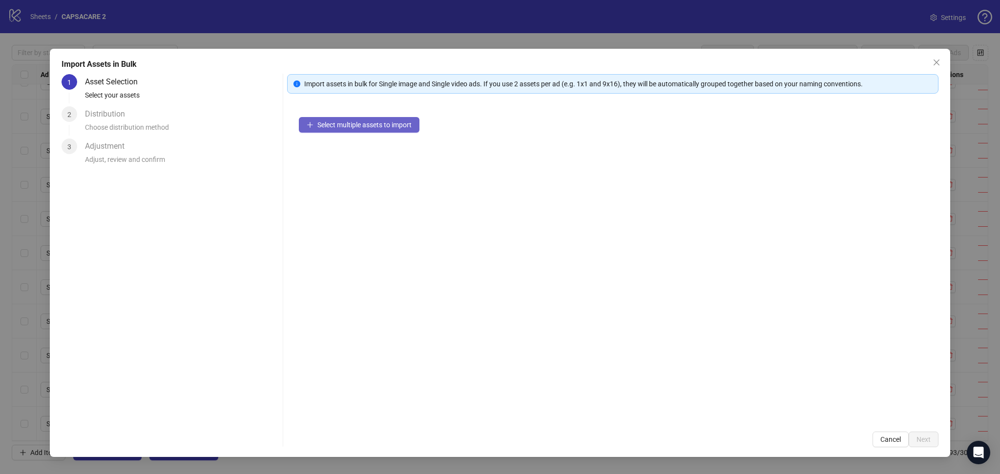
drag, startPoint x: 344, startPoint y: 117, endPoint x: 341, endPoint y: 121, distance: 5.3
click at [344, 118] on div "Select multiple assets to import" at bounding box center [612, 262] width 651 height 315
click at [341, 122] on span "Select multiple assets to import" at bounding box center [364, 125] width 94 height 8
click at [918, 438] on span "Next" at bounding box center [923, 440] width 14 height 8
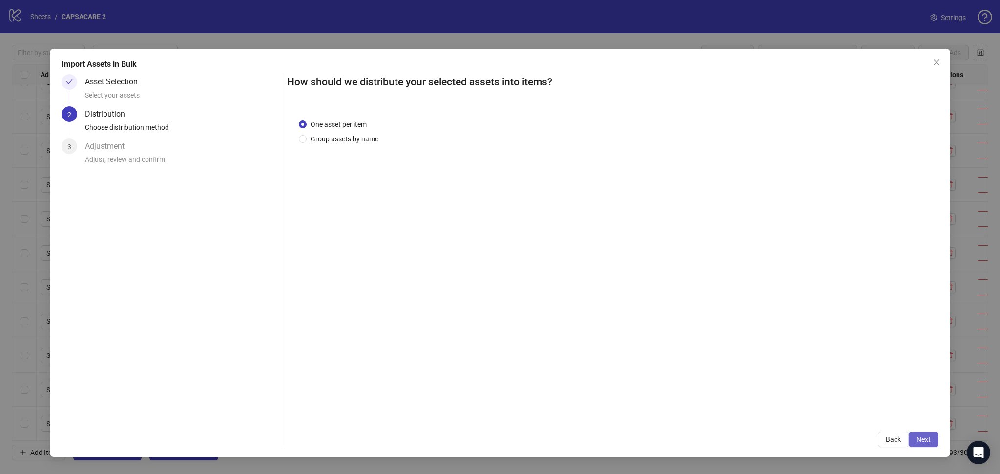
click at [927, 440] on span "Next" at bounding box center [923, 440] width 14 height 8
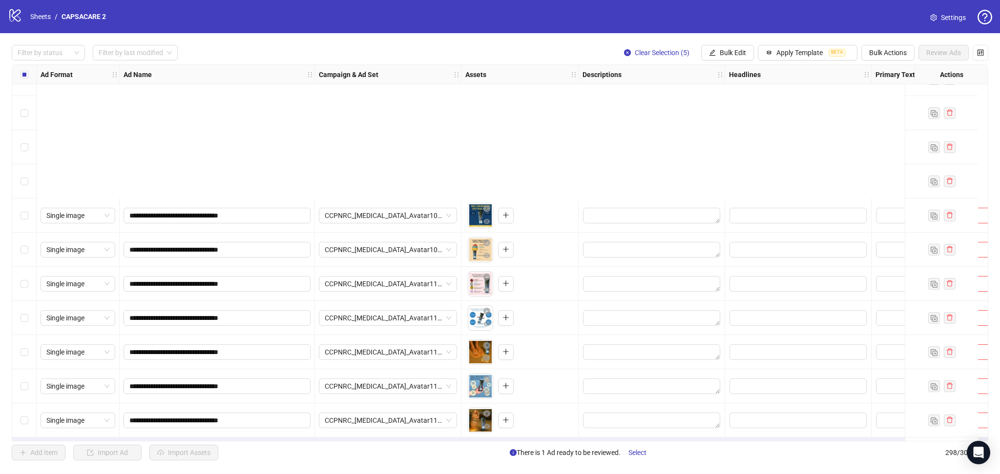
scroll to position [9829, 0]
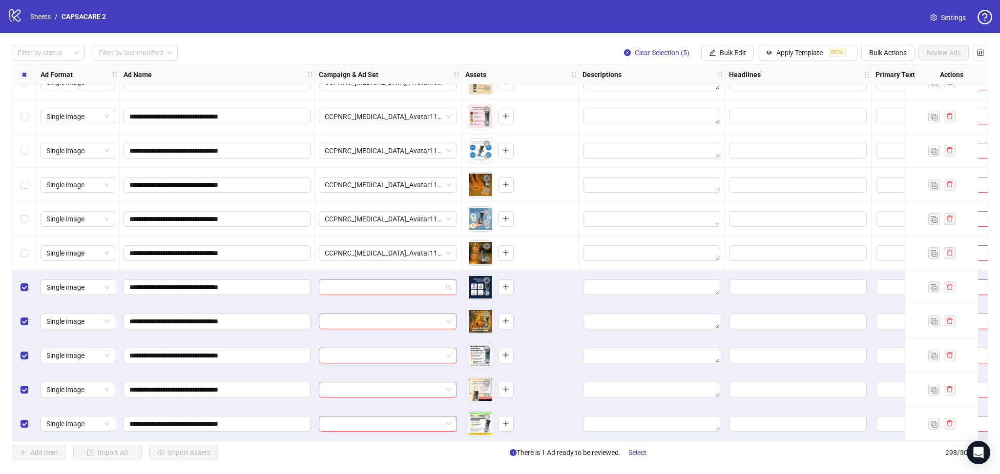
click at [361, 283] on input "search" at bounding box center [384, 287] width 118 height 15
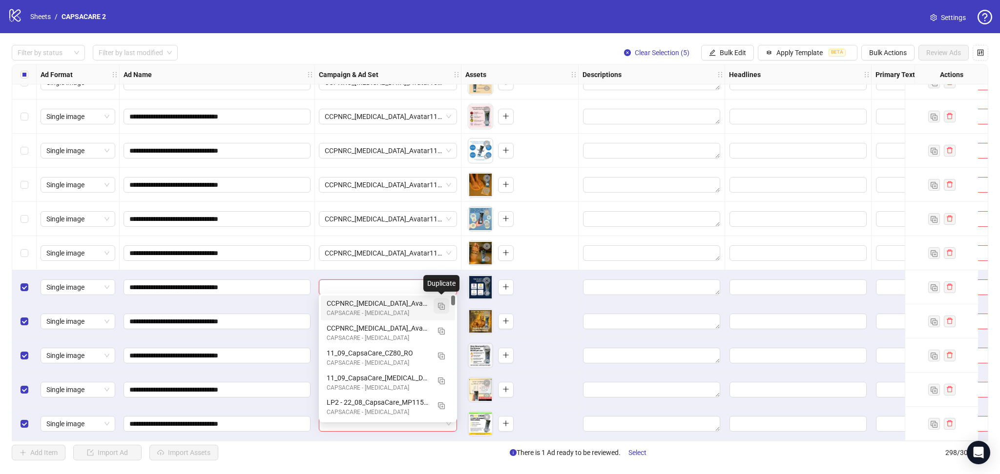
click at [441, 307] on img "button" at bounding box center [441, 306] width 7 height 7
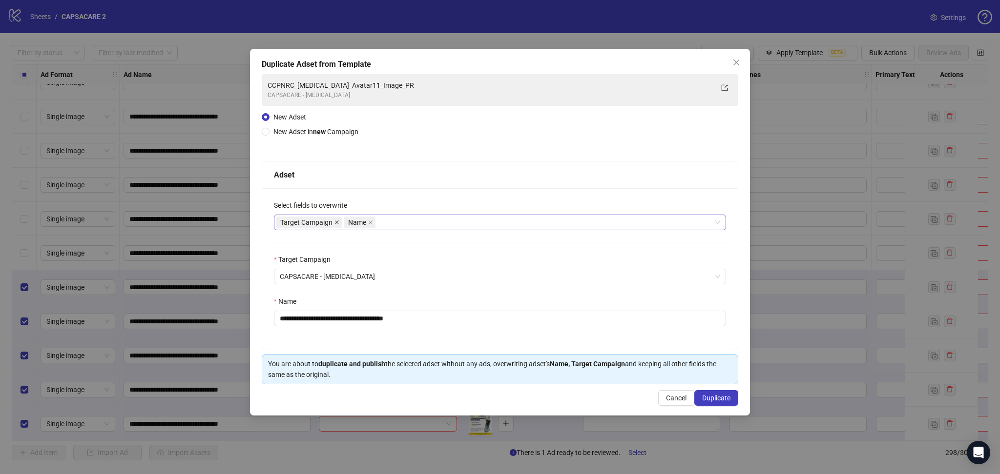
click at [334, 221] on icon "close" at bounding box center [336, 222] width 5 height 5
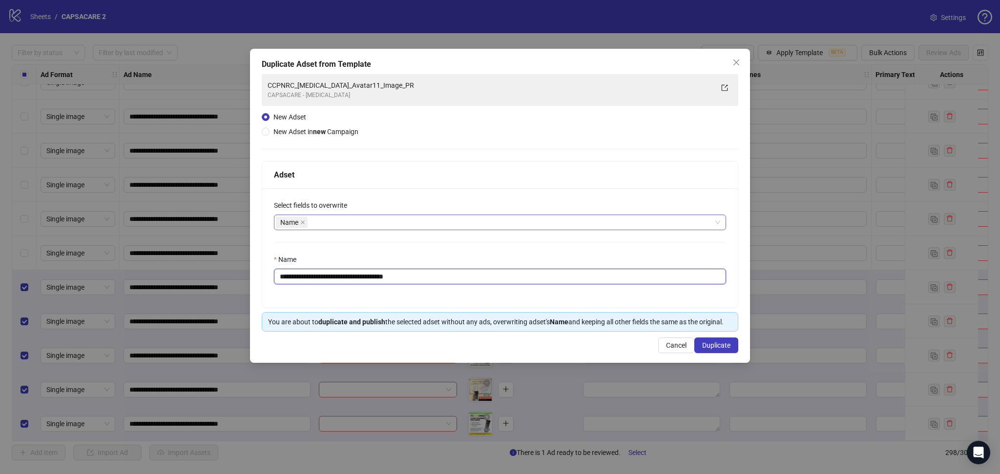
click at [367, 269] on input "**********" at bounding box center [500, 277] width 452 height 16
click at [364, 276] on input "**********" at bounding box center [500, 277] width 452 height 16
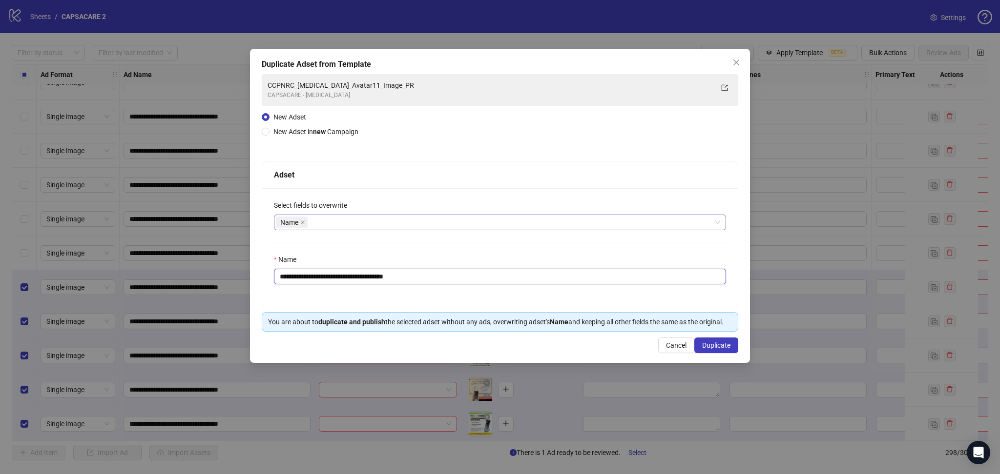
paste input "text"
type input "**********"
click at [716, 351] on button "Duplicate" at bounding box center [716, 346] width 44 height 16
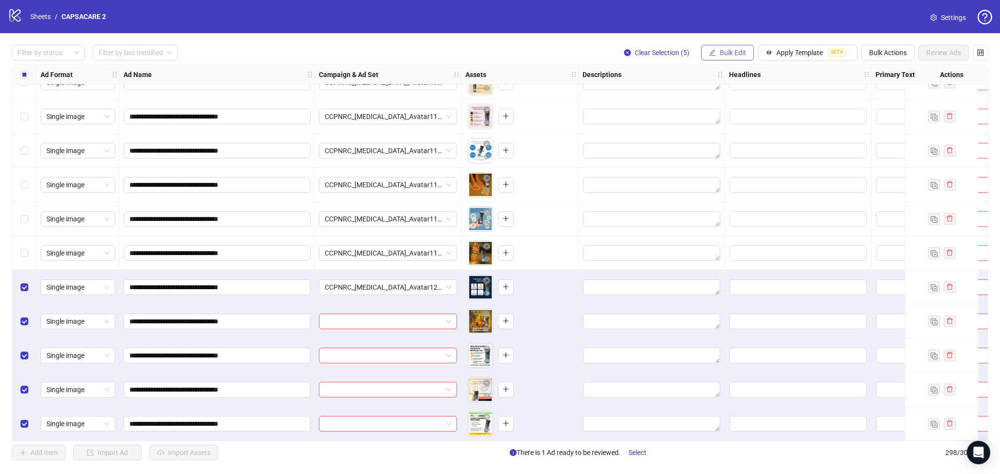
click at [730, 51] on span "Bulk Edit" at bounding box center [732, 53] width 26 height 8
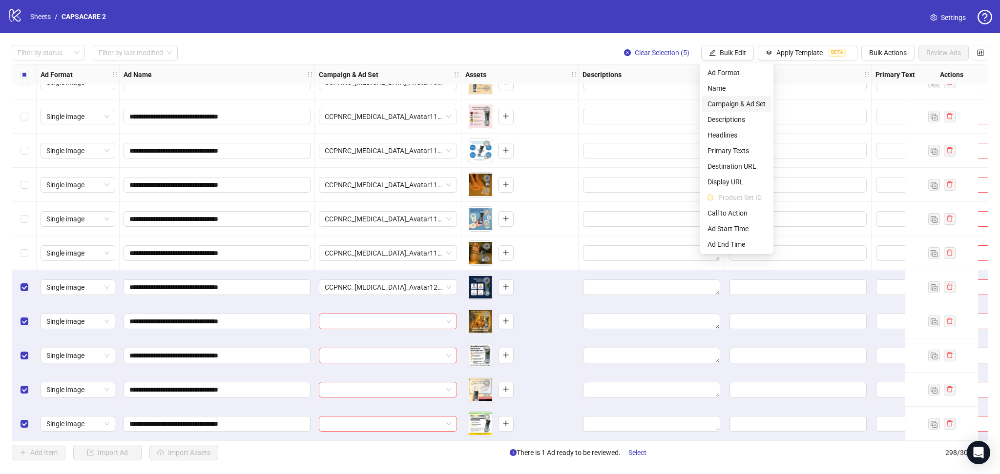
drag, startPoint x: 738, startPoint y: 103, endPoint x: 752, endPoint y: 126, distance: 26.8
click at [738, 104] on span "Campaign & Ad Set" at bounding box center [736, 104] width 58 height 11
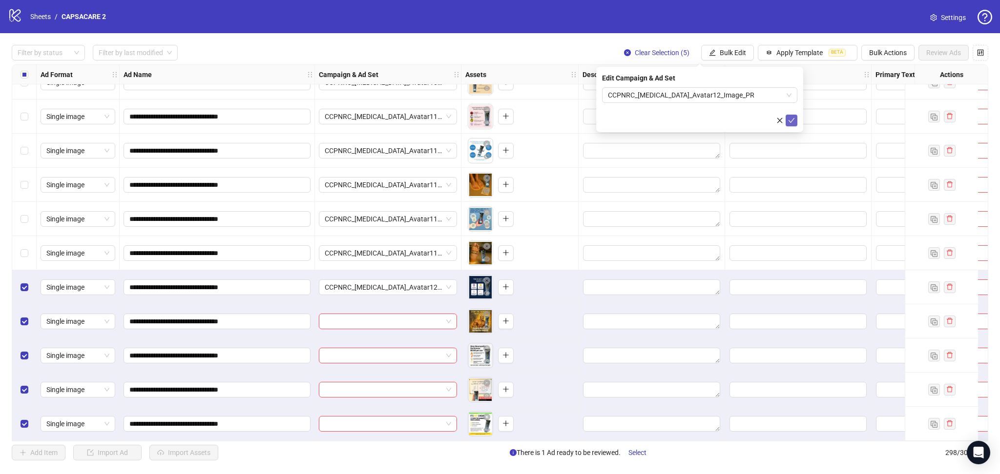
click at [793, 120] on icon "check" at bounding box center [791, 120] width 7 height 7
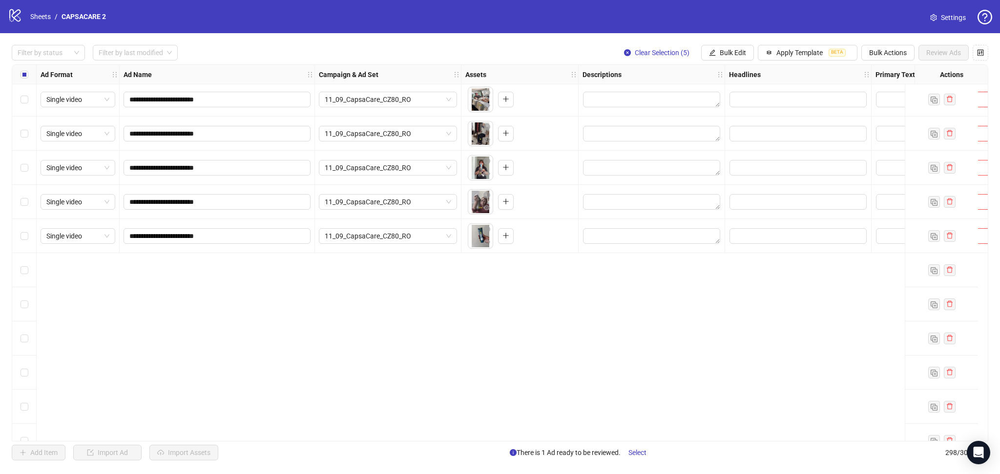
scroll to position [9265, 0]
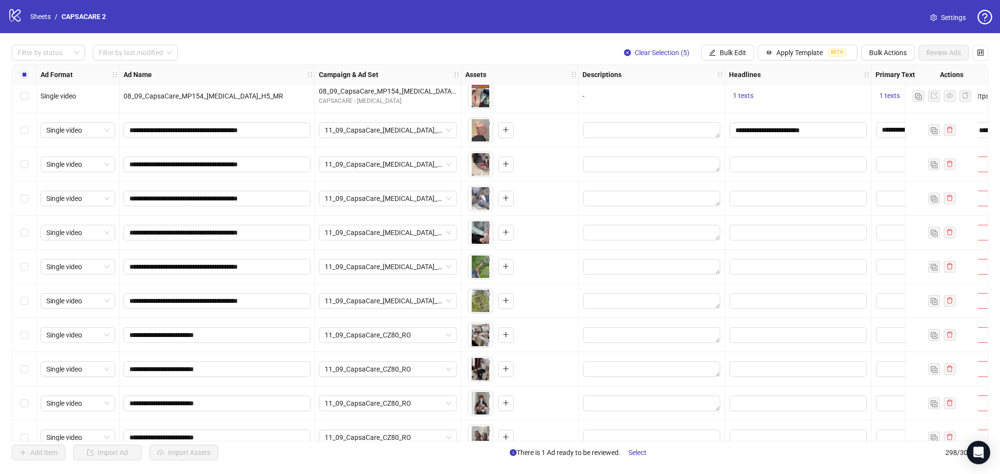
click at [20, 134] on div "Select row 273" at bounding box center [24, 130] width 24 height 34
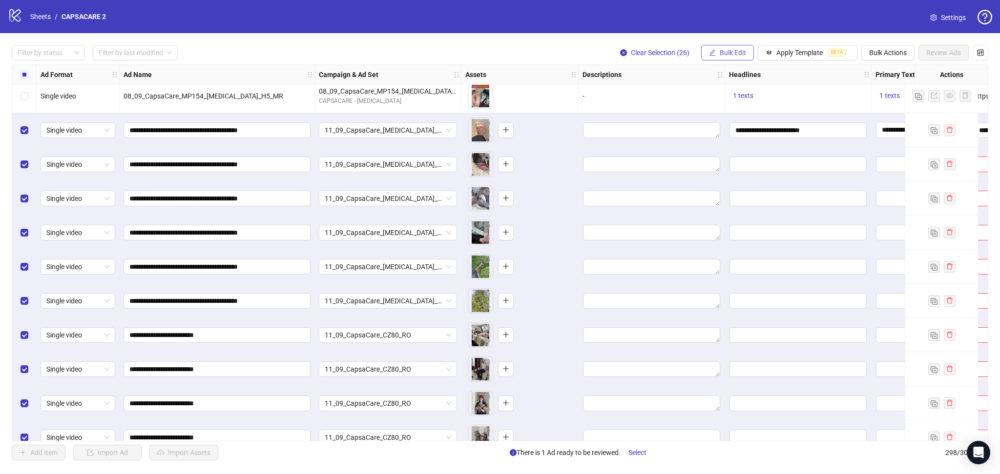
click at [730, 50] on span "Bulk Edit" at bounding box center [732, 53] width 26 height 8
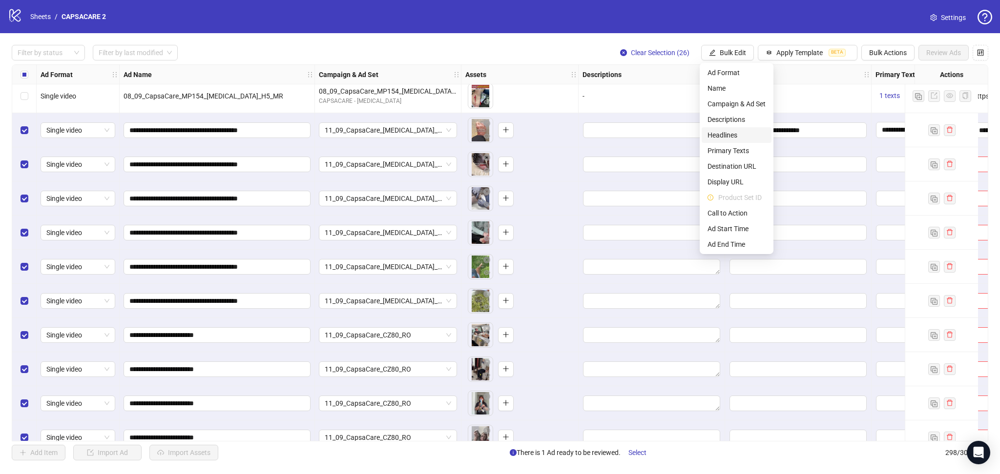
click at [736, 134] on span "Headlines" at bounding box center [736, 135] width 58 height 11
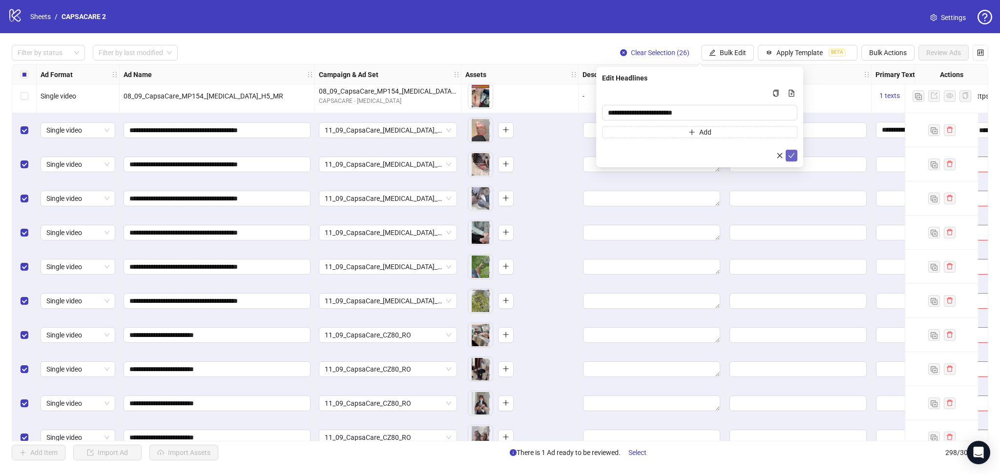
click at [797, 153] on button "submit" at bounding box center [791, 156] width 12 height 12
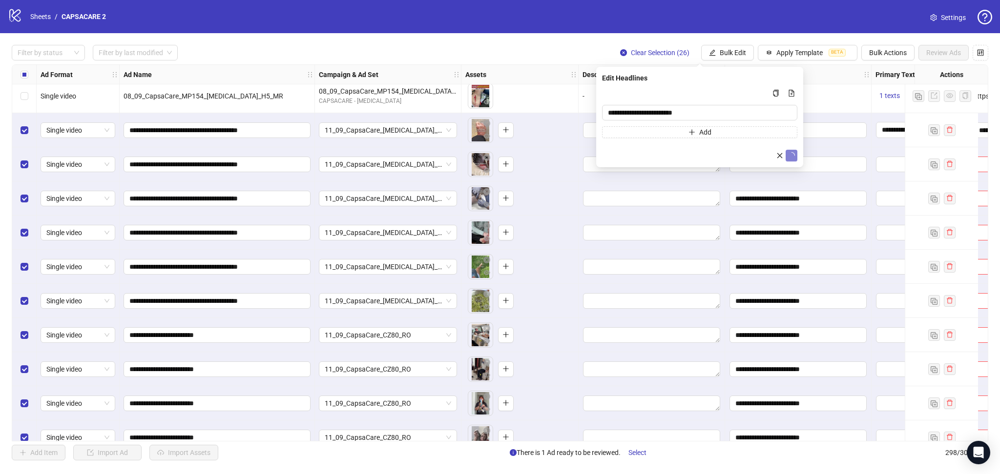
click at [733, 49] on span "Bulk Edit" at bounding box center [732, 53] width 26 height 8
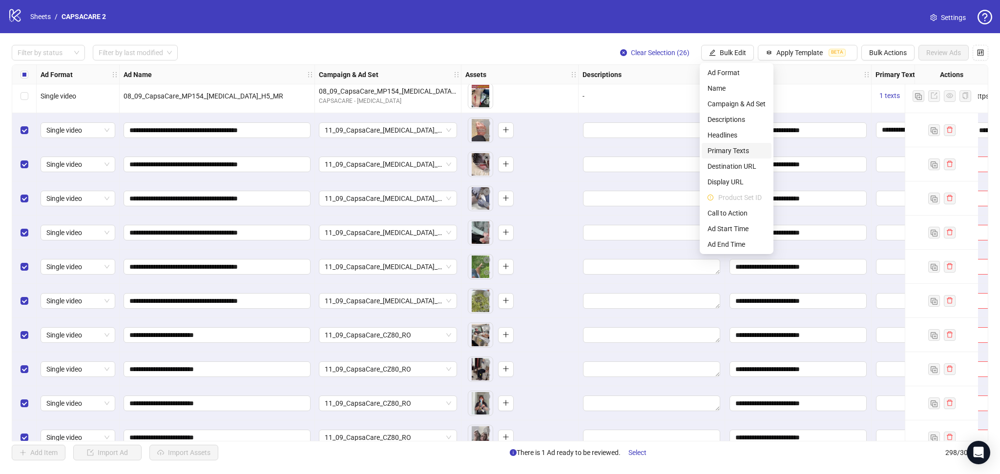
click at [738, 152] on span "Primary Texts" at bounding box center [736, 150] width 58 height 11
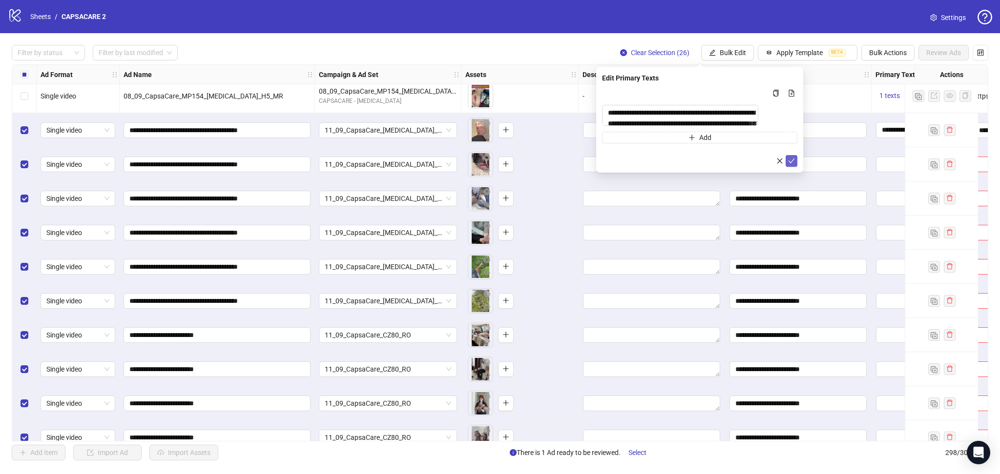
click at [792, 164] on icon "check" at bounding box center [791, 161] width 7 height 7
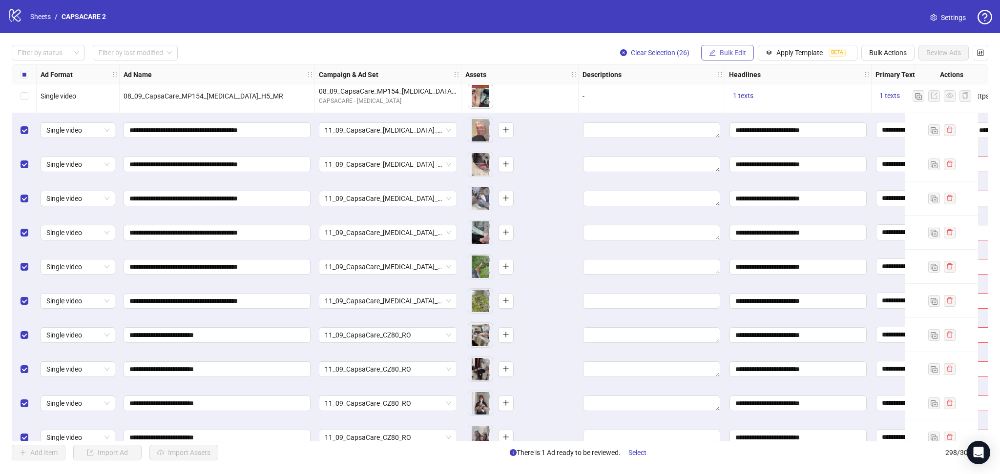
click at [721, 50] on span "Bulk Edit" at bounding box center [732, 53] width 26 height 8
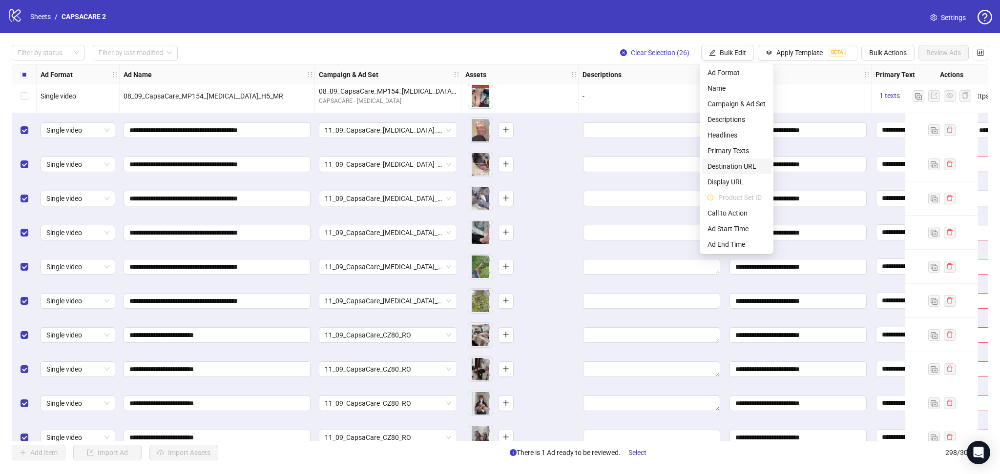
click at [738, 165] on span "Destination URL" at bounding box center [736, 166] width 58 height 11
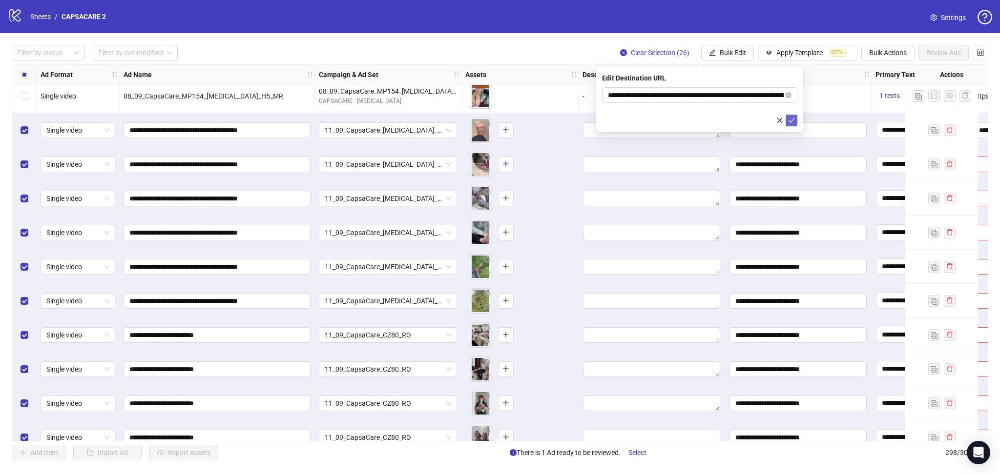
click at [789, 122] on icon "check" at bounding box center [791, 120] width 7 height 7
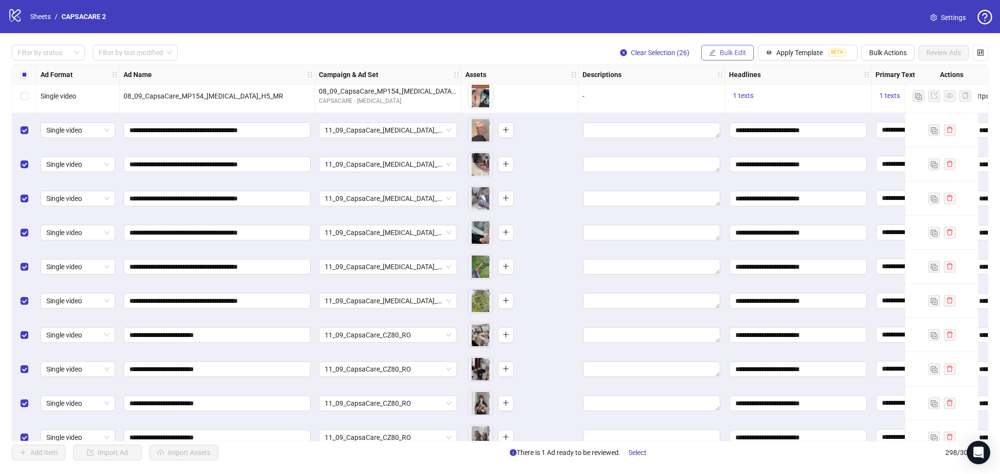
click at [732, 48] on button "Bulk Edit" at bounding box center [727, 53] width 53 height 16
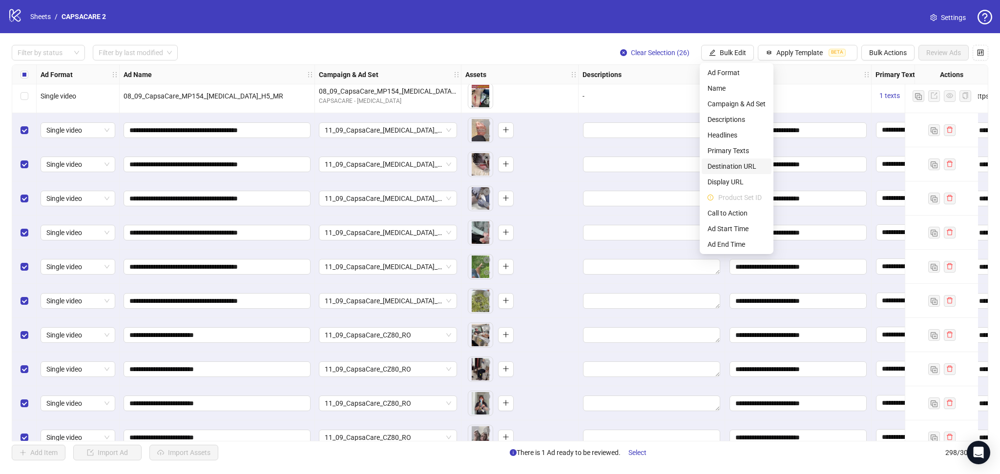
click at [743, 164] on span "Destination URL" at bounding box center [736, 166] width 58 height 11
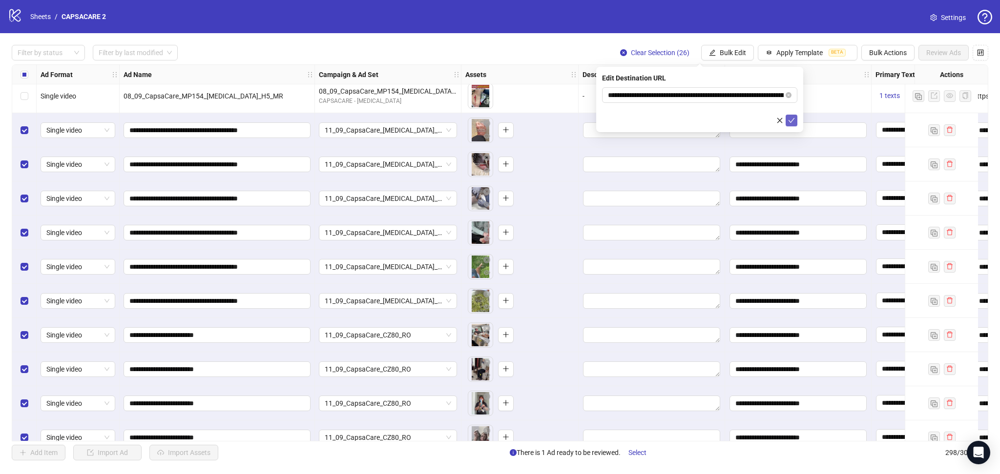
click at [793, 123] on icon "check" at bounding box center [791, 120] width 7 height 7
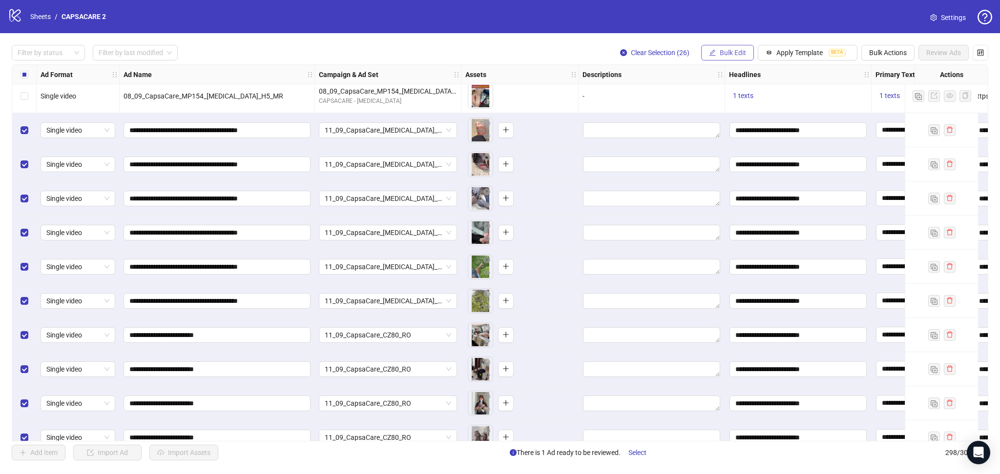
click at [733, 56] on span "Bulk Edit" at bounding box center [732, 53] width 26 height 8
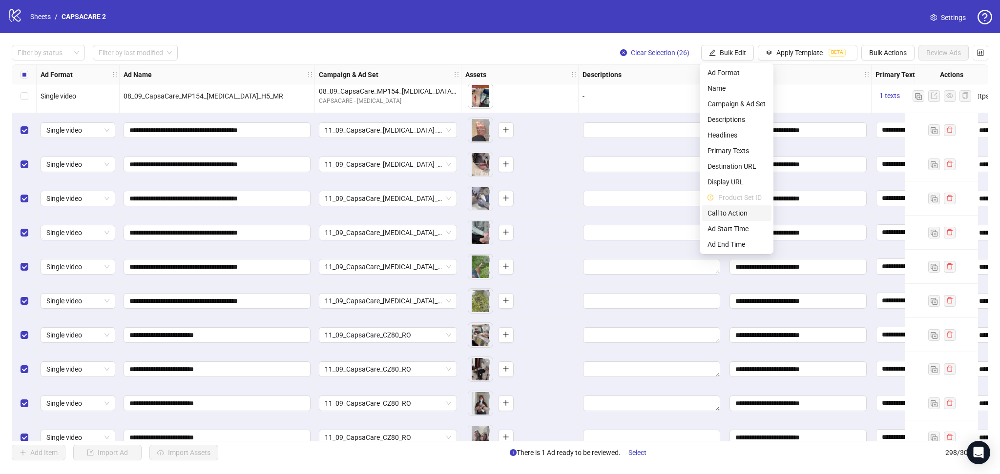
click at [739, 218] on span "Call to Action" at bounding box center [736, 213] width 58 height 11
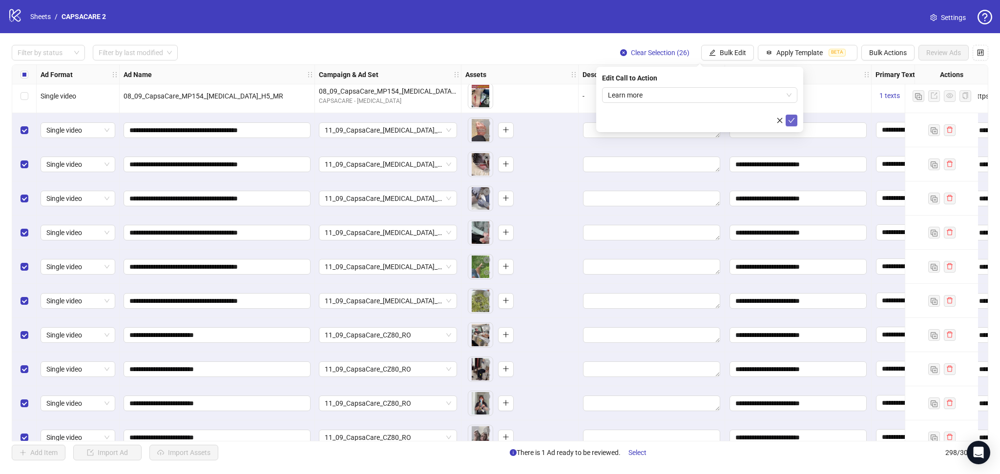
click at [788, 123] on icon "check" at bounding box center [791, 120] width 7 height 7
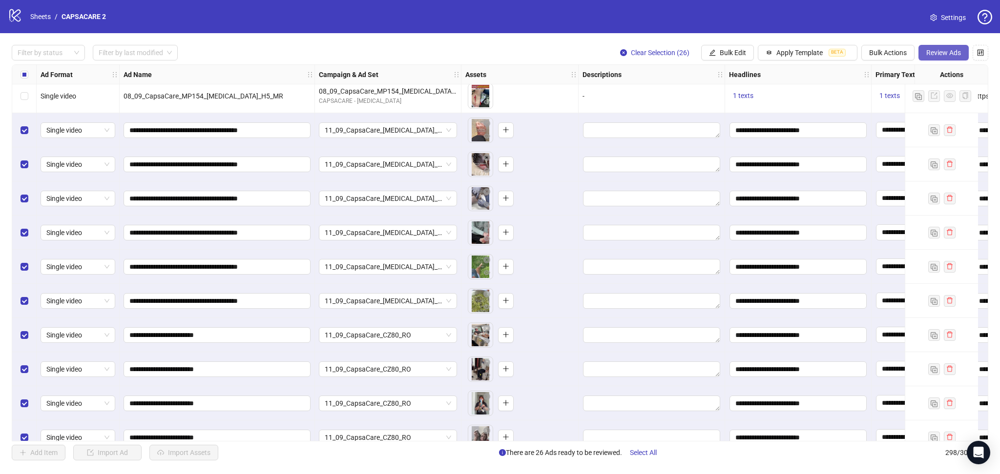
click at [946, 53] on span "Review Ads" at bounding box center [943, 53] width 35 height 8
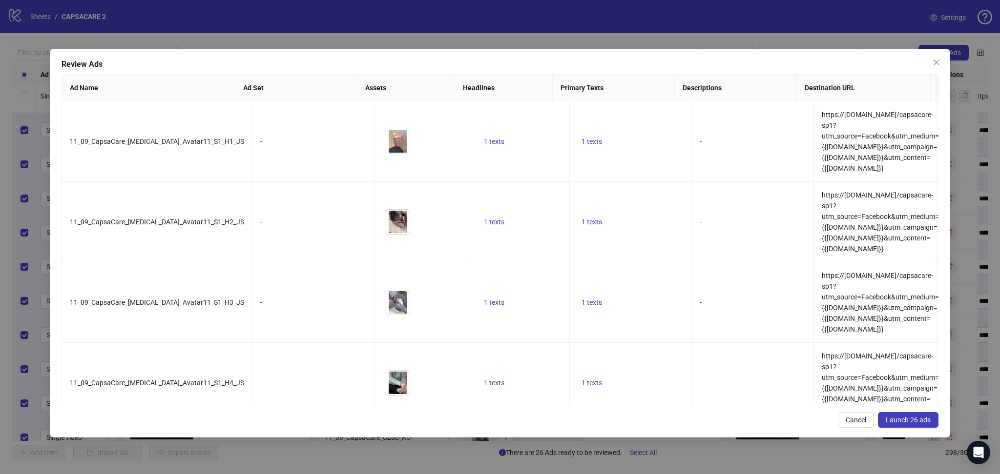
click at [903, 419] on span "Launch 26 ads" at bounding box center [907, 420] width 45 height 8
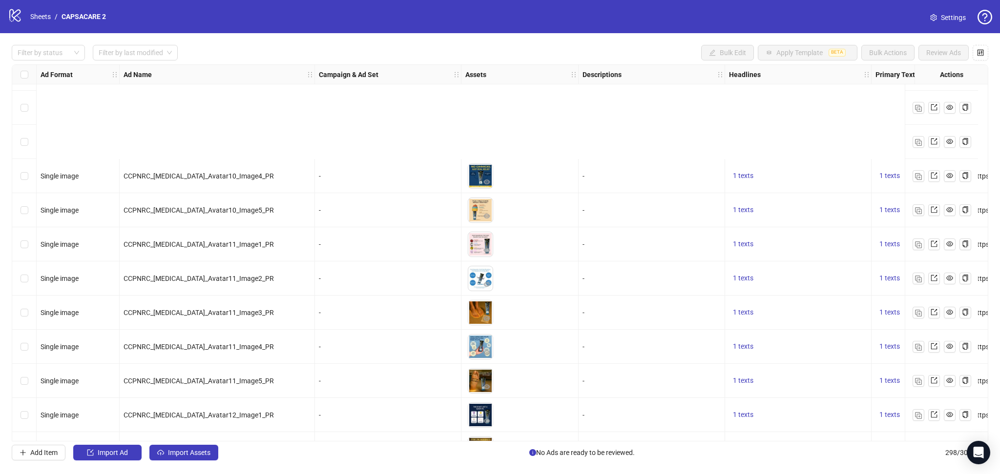
scroll to position [9829, 0]
